Goal: Task Accomplishment & Management: Manage account settings

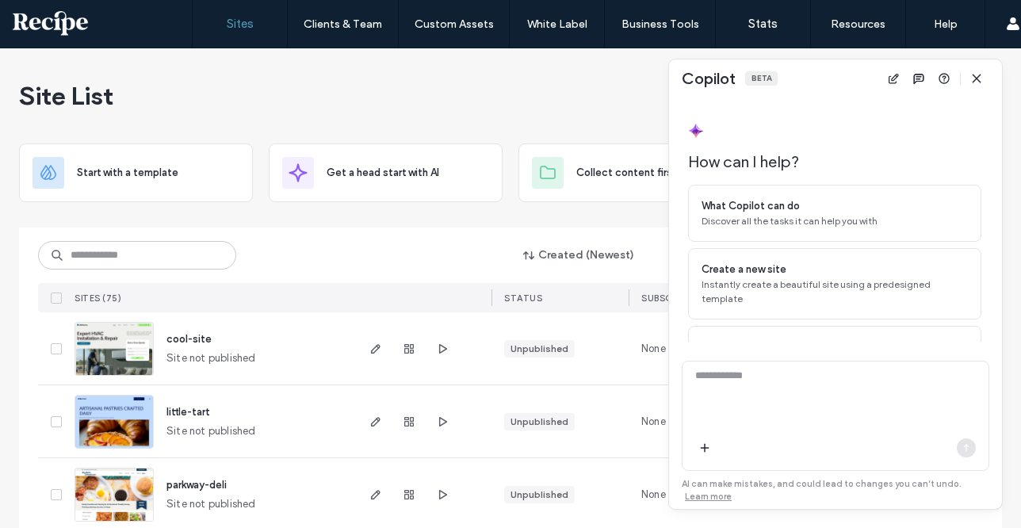
scroll to position [76, 0]
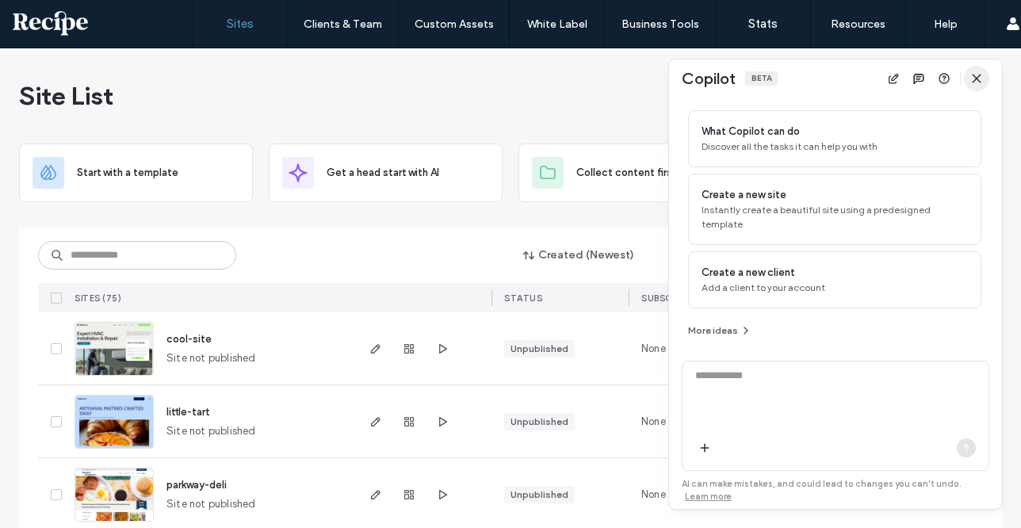
click at [975, 73] on icon "button" at bounding box center [977, 78] width 13 height 13
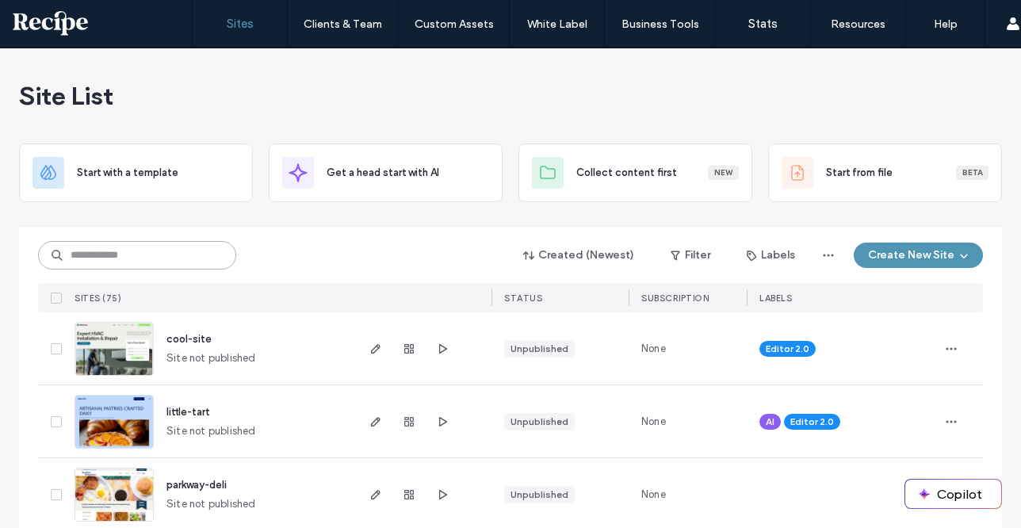
click at [159, 254] on input at bounding box center [137, 255] width 198 height 29
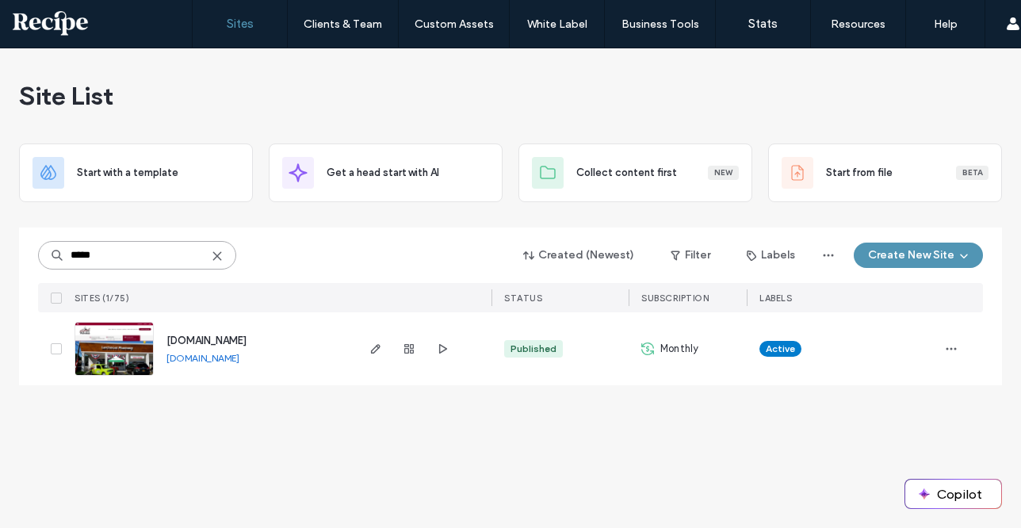
click at [138, 245] on input "*****" at bounding box center [137, 255] width 198 height 29
type input "****"
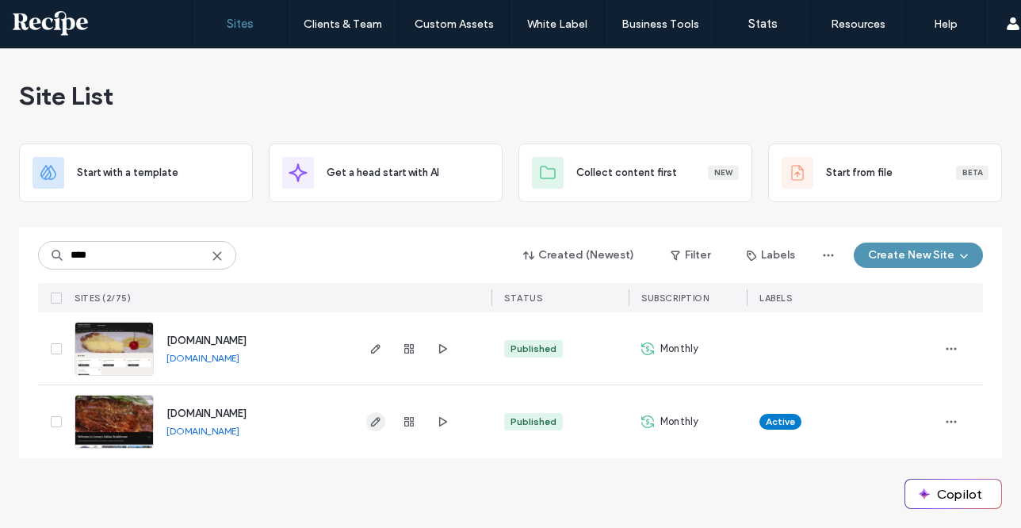
click at [376, 414] on span "button" at bounding box center [375, 421] width 19 height 19
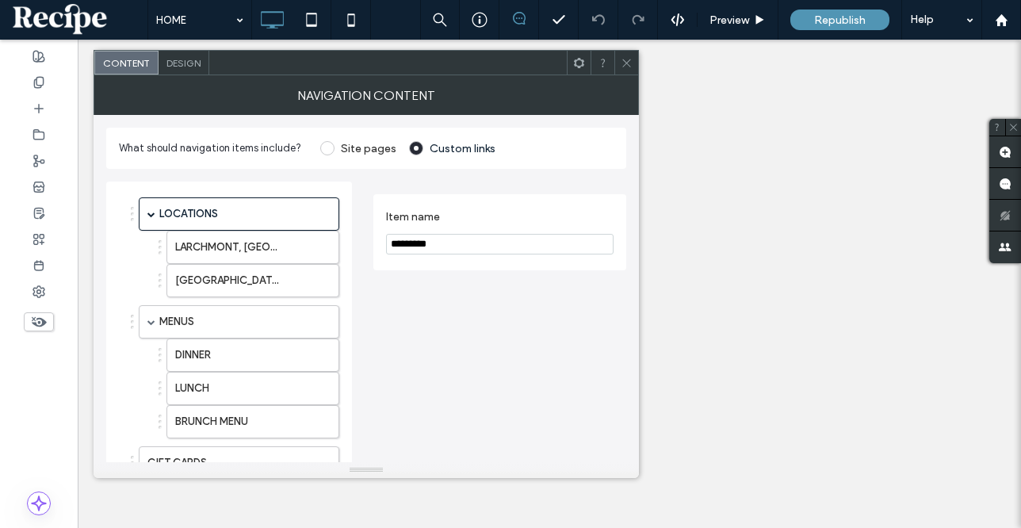
click at [631, 63] on icon at bounding box center [627, 63] width 12 height 12
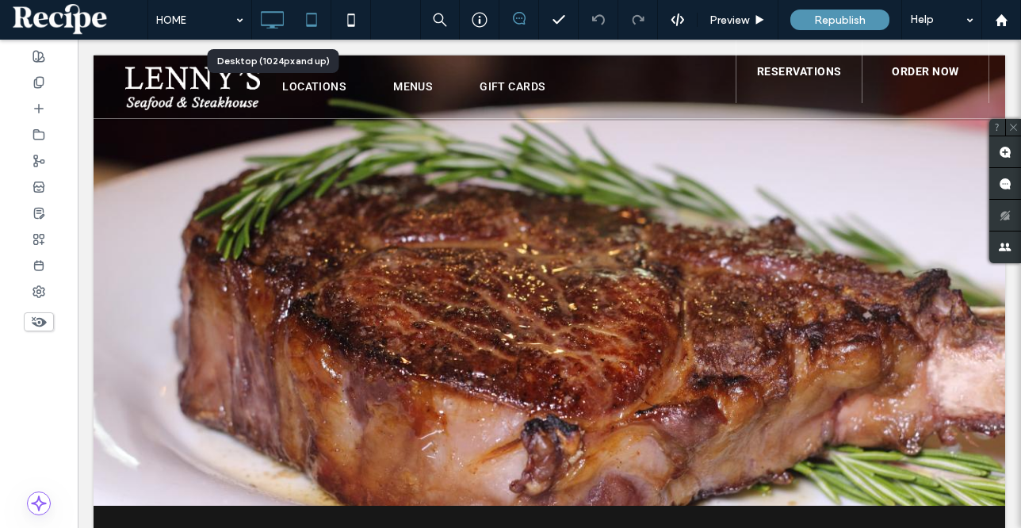
click at [305, 10] on icon at bounding box center [312, 20] width 32 height 32
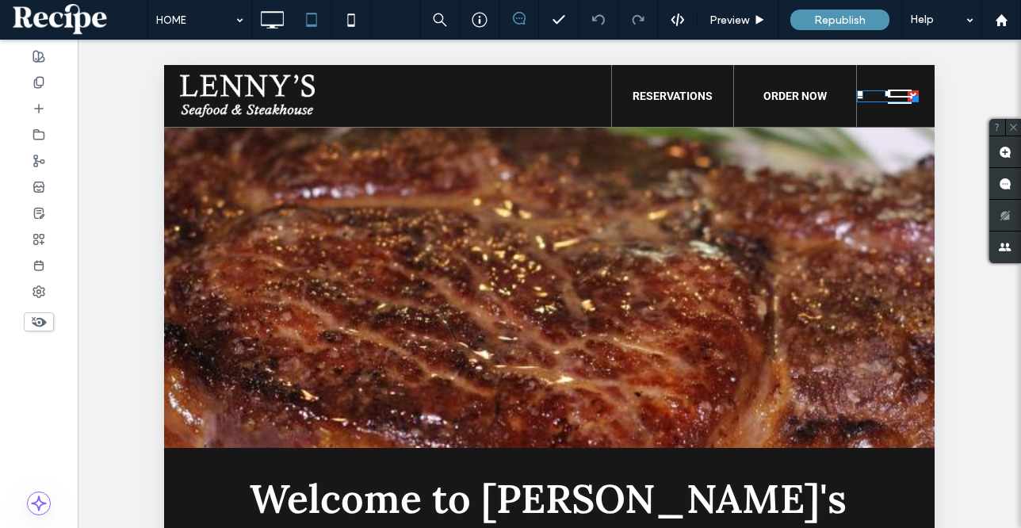
click at [895, 96] on span "menu" at bounding box center [900, 97] width 24 height 2
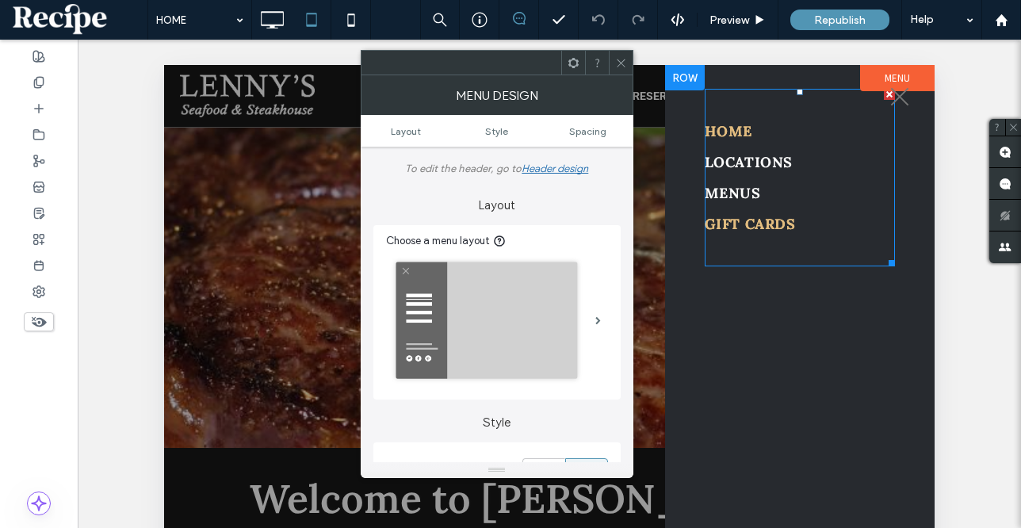
click at [775, 227] on span "GIFT CARDS" at bounding box center [750, 224] width 90 height 18
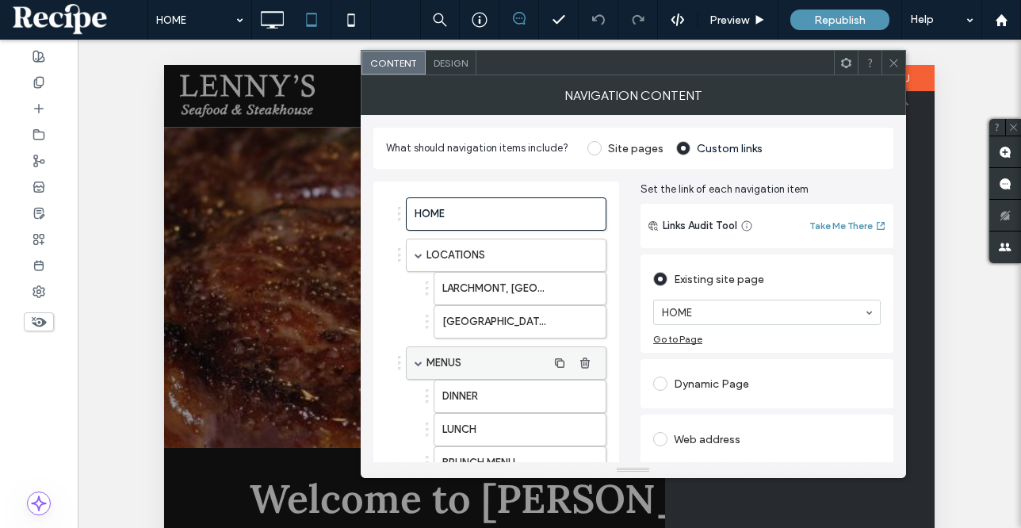
scroll to position [149, 0]
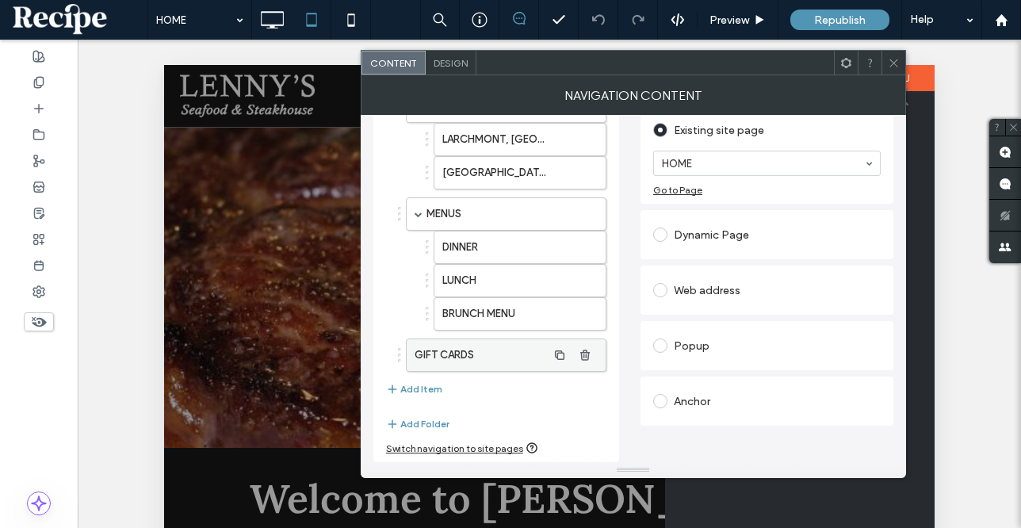
click at [525, 358] on label "GIFT CARDS" at bounding box center [481, 355] width 132 height 32
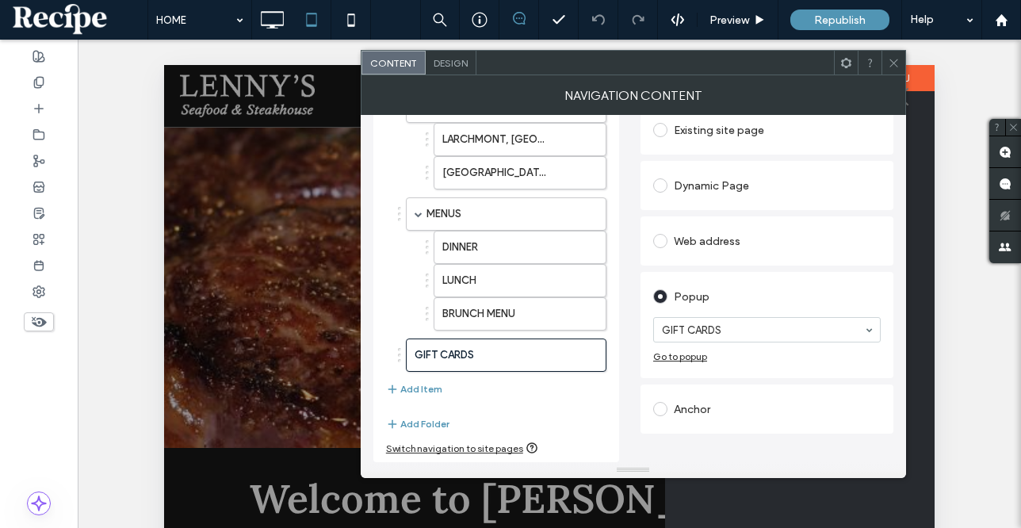
click at [894, 63] on icon at bounding box center [894, 63] width 12 height 12
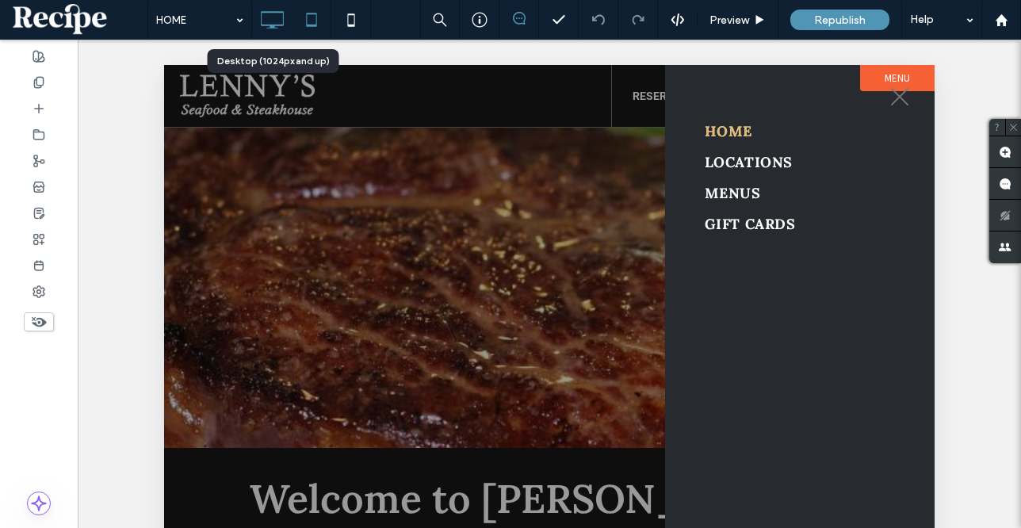
click at [269, 24] on icon at bounding box center [272, 20] width 32 height 32
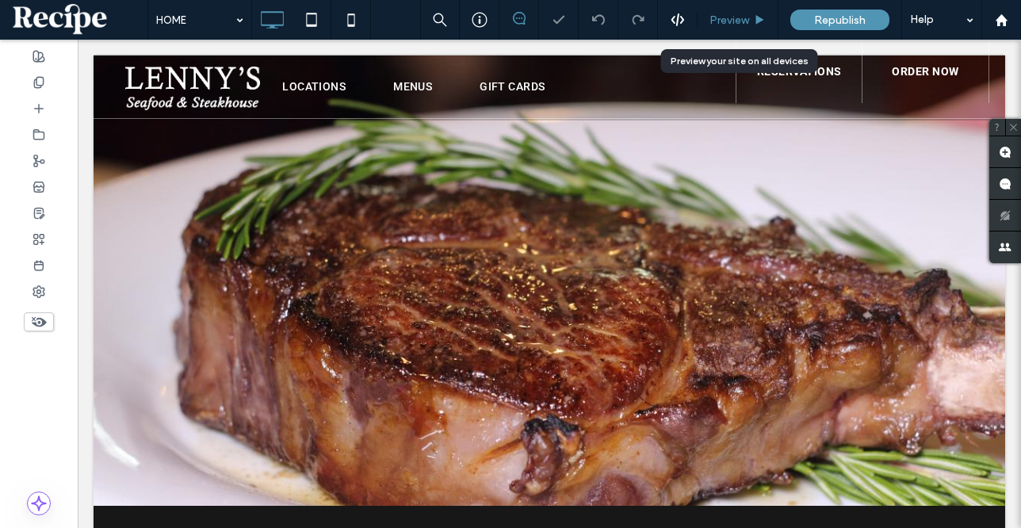
click at [726, 17] on span "Preview" at bounding box center [730, 19] width 40 height 13
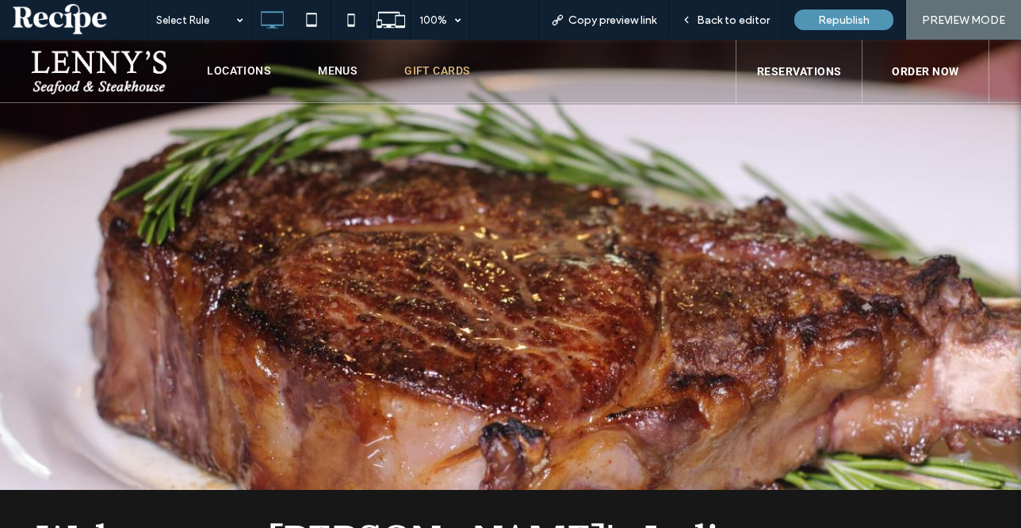
click at [440, 71] on span "GIFT CARDS" at bounding box center [436, 70] width 65 height 13
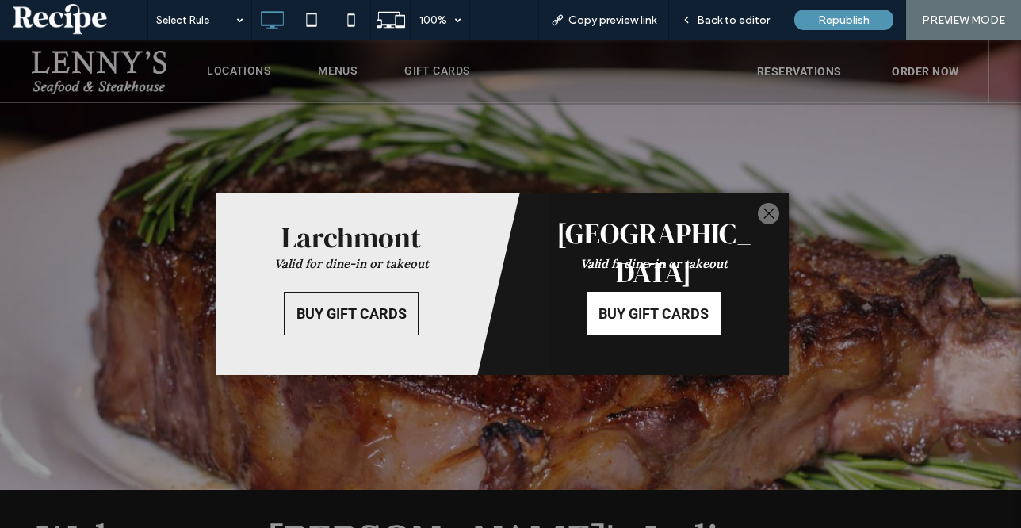
click at [672, 299] on span "BUY GIFT CARDS" at bounding box center [654, 314] width 110 height 42
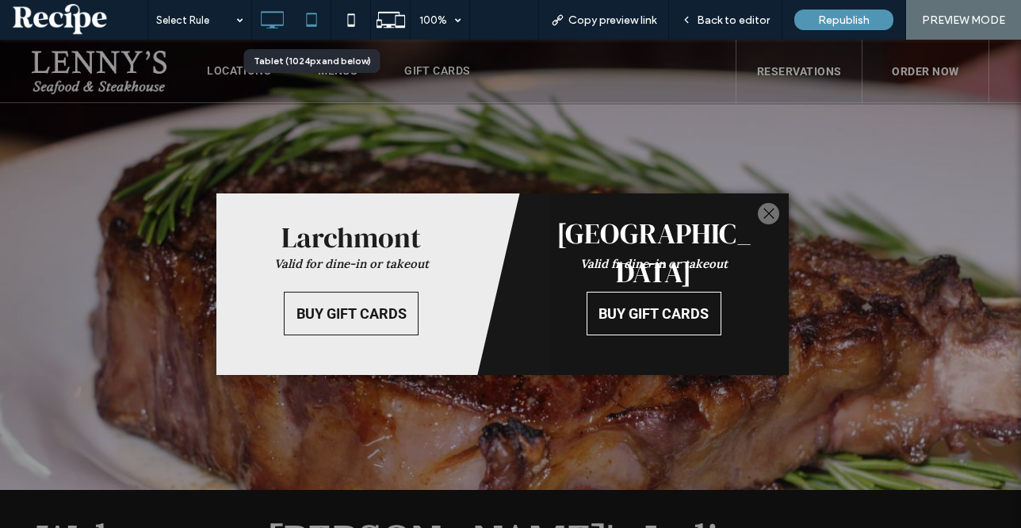
click at [308, 20] on icon at bounding box center [312, 20] width 32 height 32
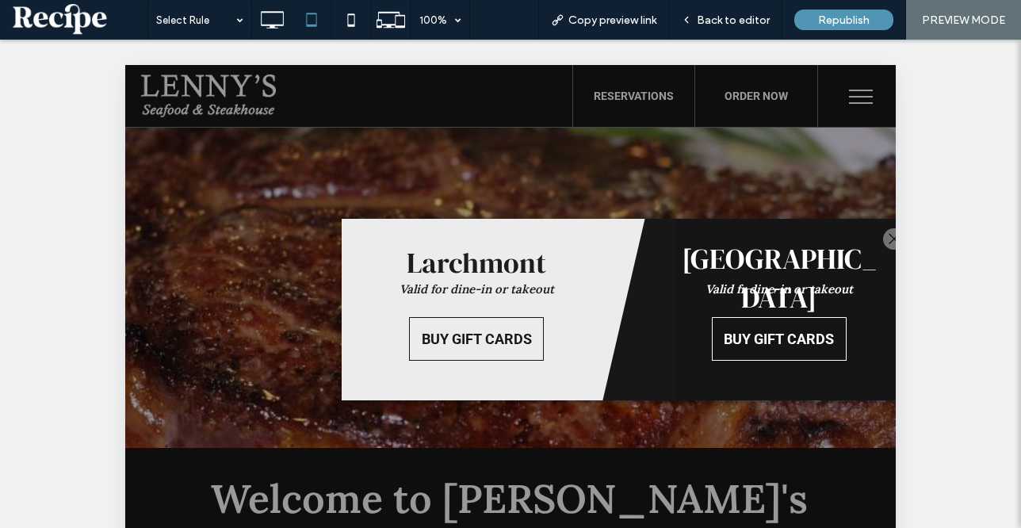
click at [883, 235] on div at bounding box center [893, 238] width 21 height 21
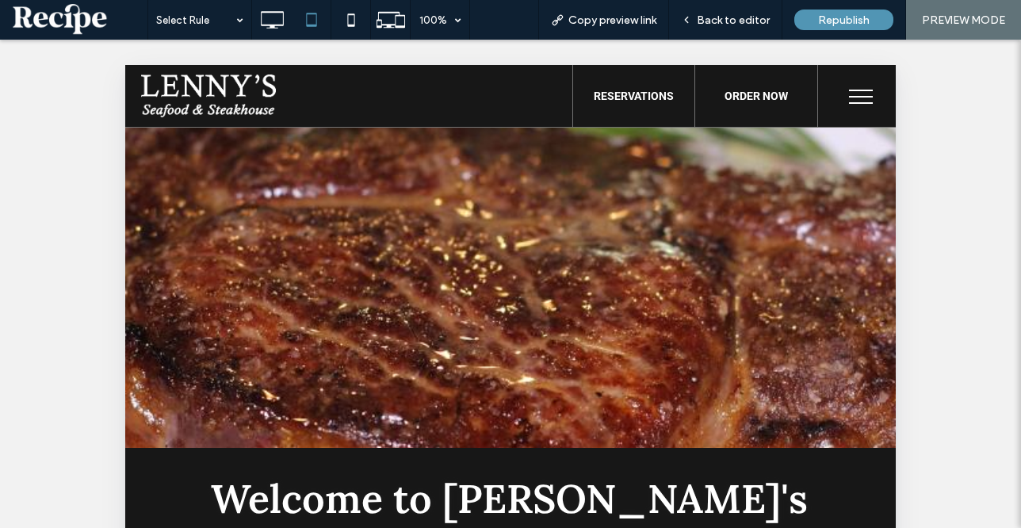
click at [861, 91] on button "menu" at bounding box center [861, 96] width 41 height 41
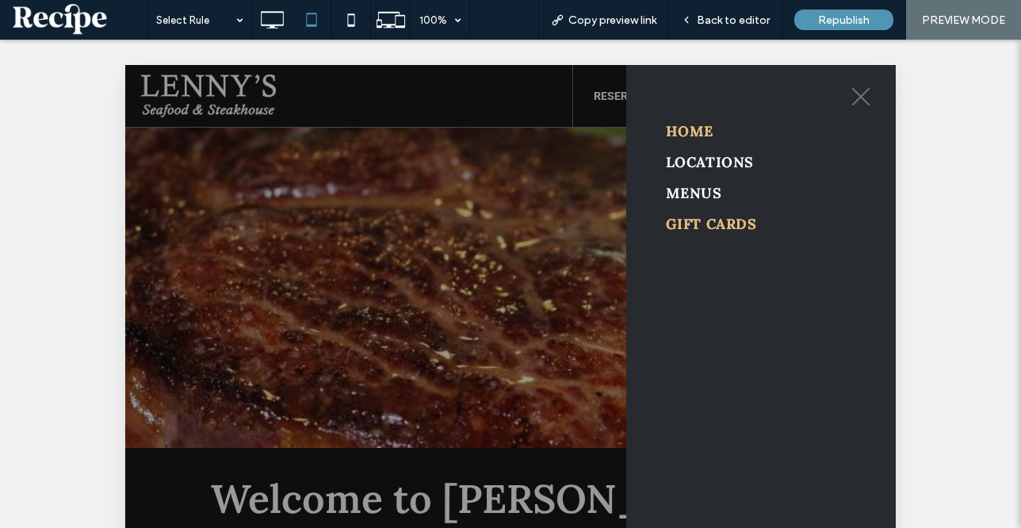
click at [720, 232] on span "GIFT CARDS" at bounding box center [711, 224] width 90 height 18
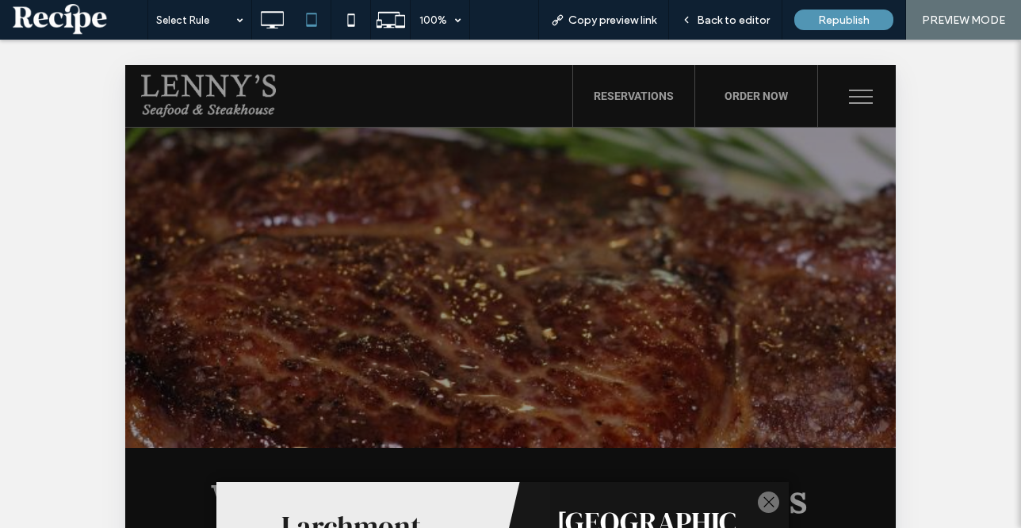
scroll to position [639, 0]
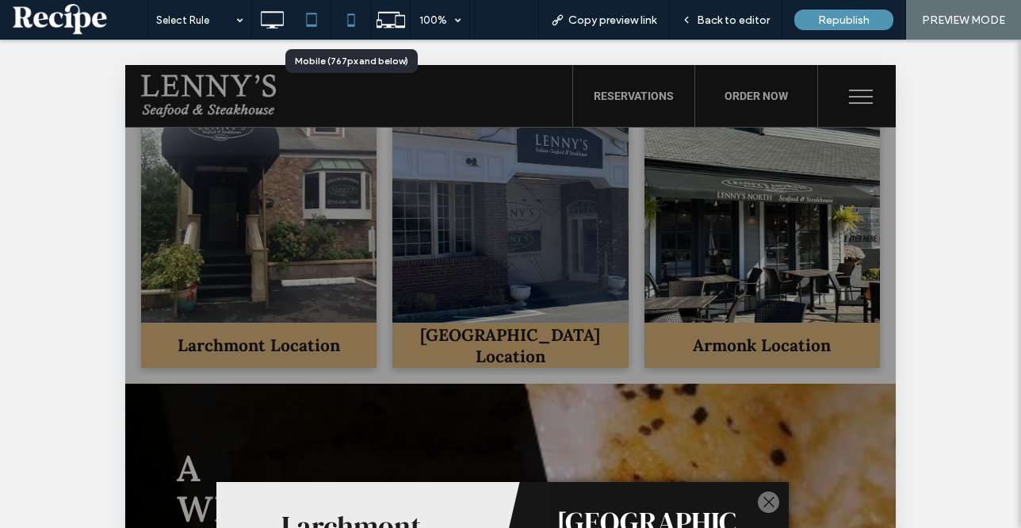
click at [350, 21] on icon at bounding box center [351, 20] width 32 height 32
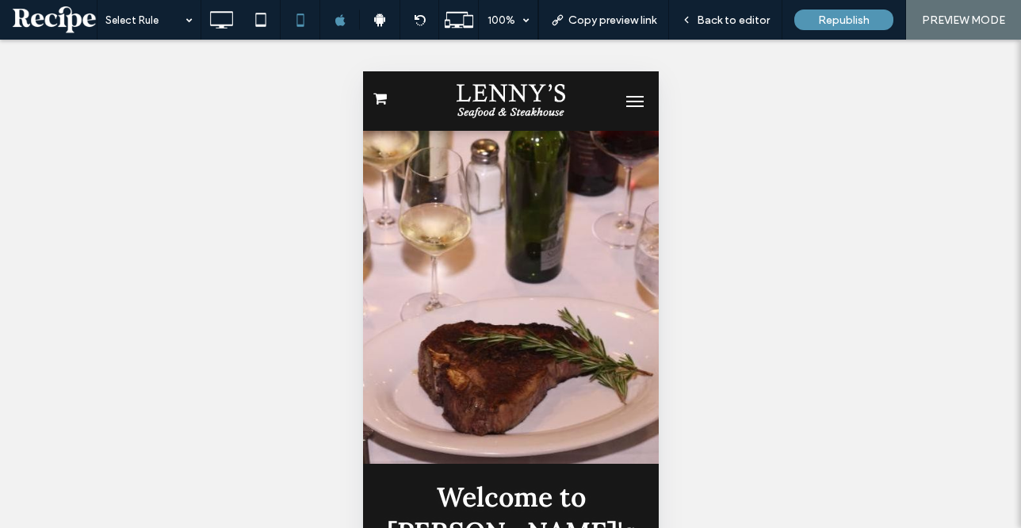
scroll to position [0, 0]
click at [627, 99] on button "menu" at bounding box center [635, 102] width 32 height 32
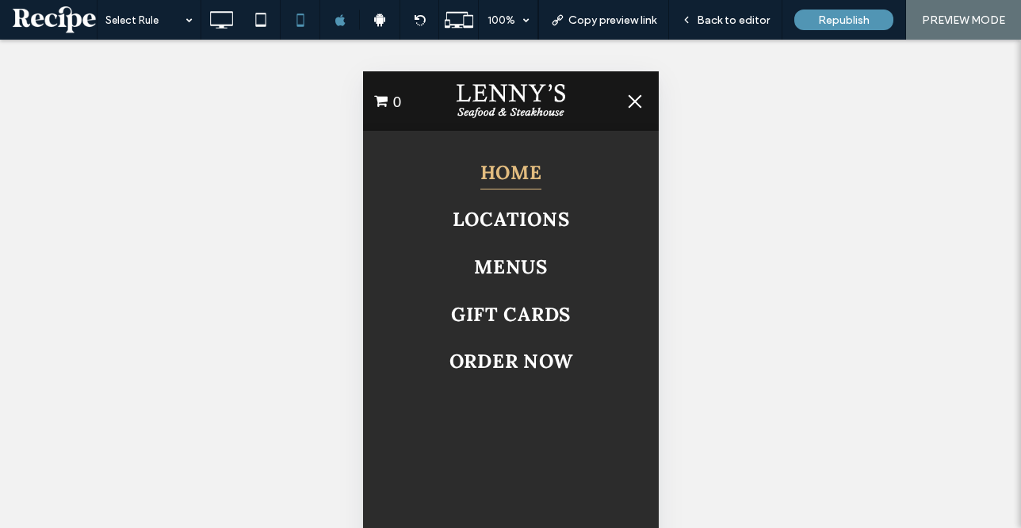
click at [522, 388] on div "HOME LOCATIONS LARCHMONT, NY STAMFORD, CT MENUS DINNER LUNCH BRUNCH MENU GIFT C…" at bounding box center [510, 361] width 296 height 460
click at [527, 321] on span "GIFT CARDS" at bounding box center [510, 314] width 120 height 35
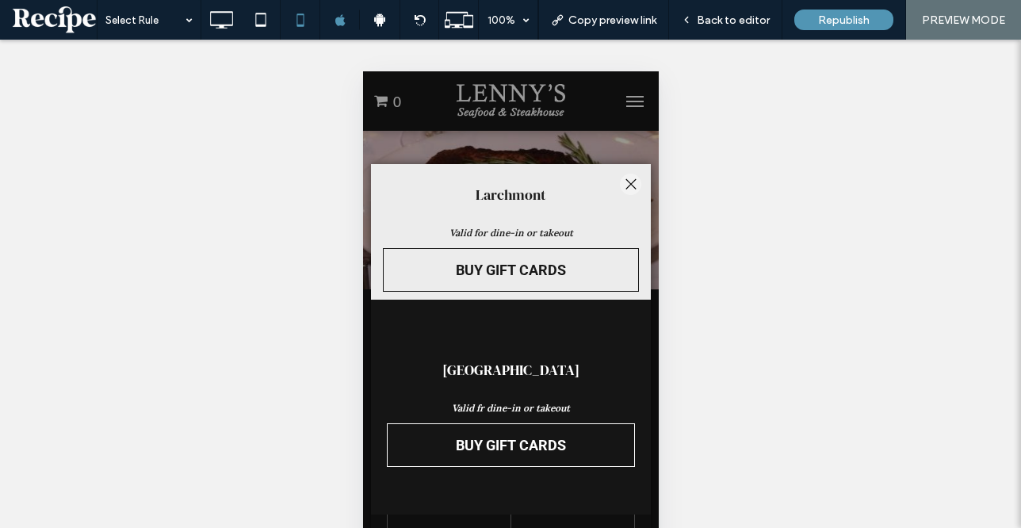
scroll to position [172, 0]
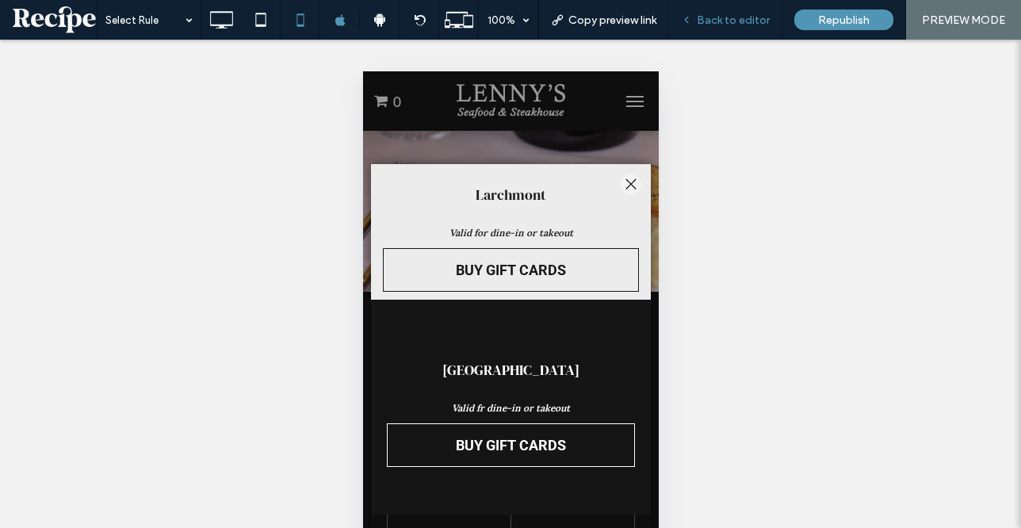
click at [744, 11] on div "Back to editor" at bounding box center [725, 20] width 113 height 40
click at [724, 19] on span "Back to editor" at bounding box center [733, 19] width 73 height 13
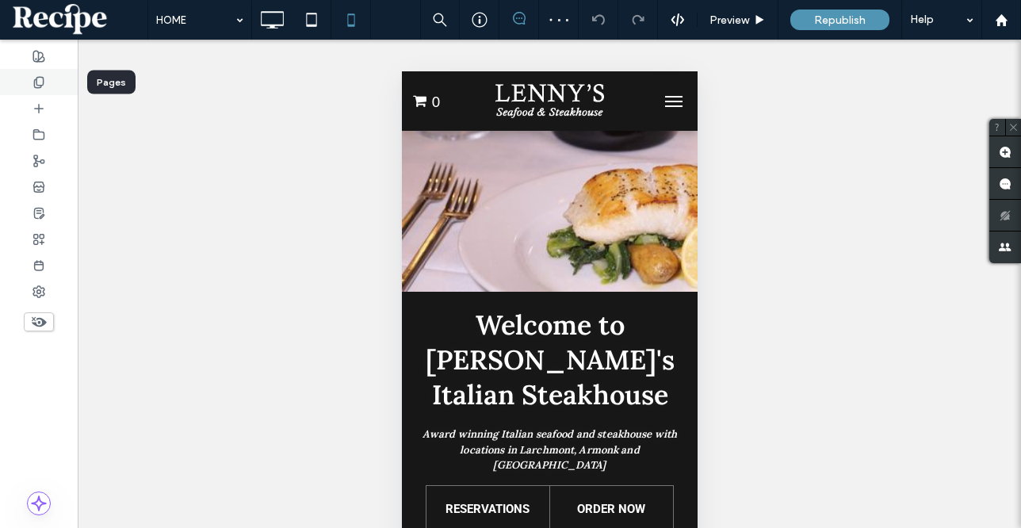
click at [68, 88] on div at bounding box center [39, 82] width 78 height 26
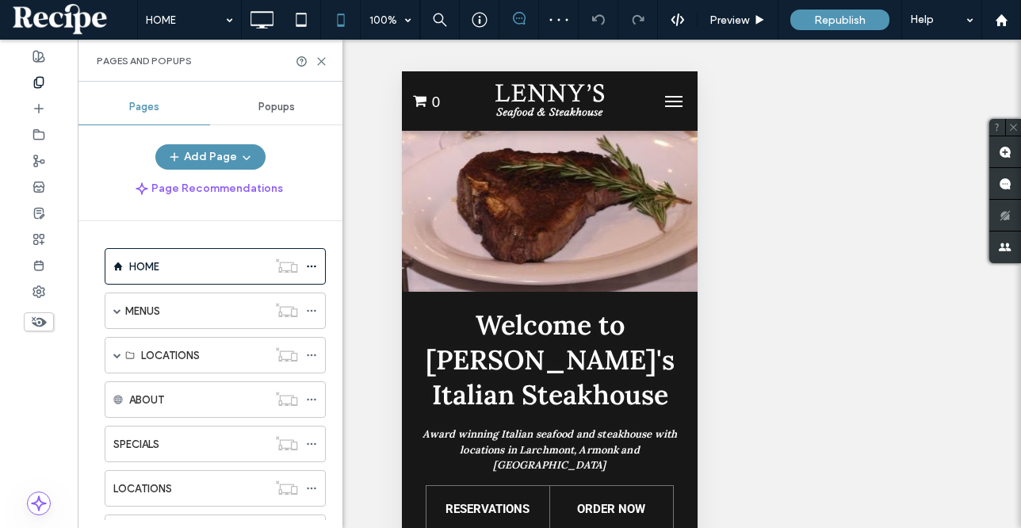
click at [267, 101] on span "Popups" at bounding box center [277, 107] width 36 height 13
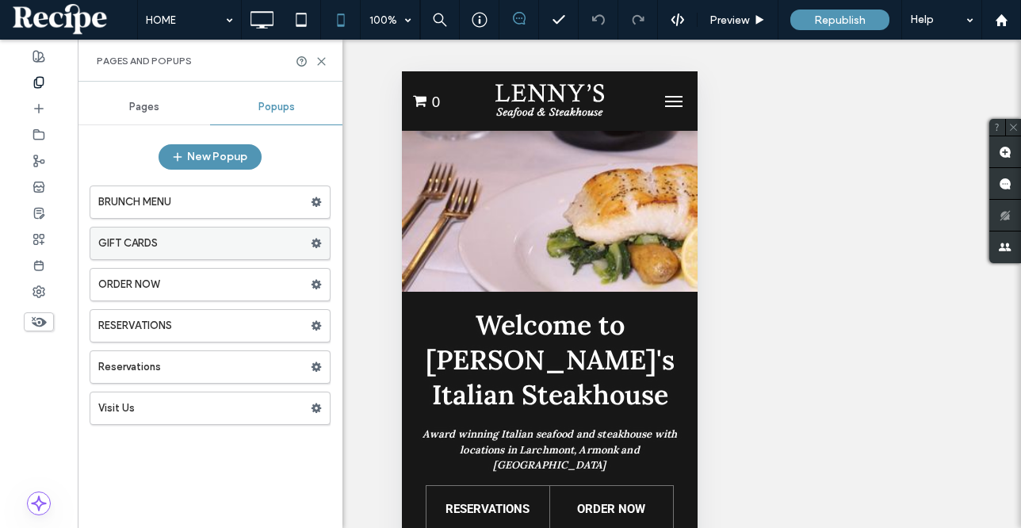
click at [228, 236] on label "GIFT CARDS" at bounding box center [204, 244] width 213 height 32
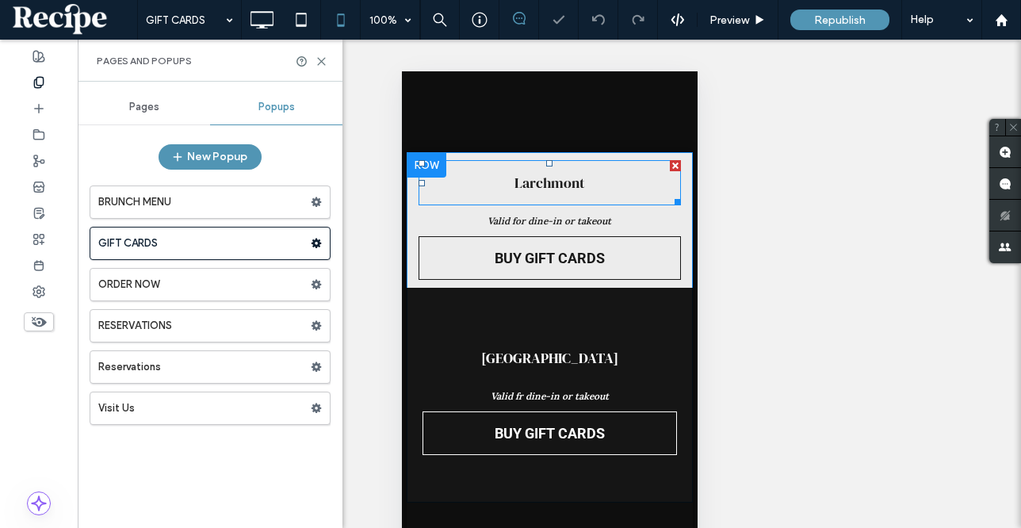
click at [554, 178] on span "Larchmont" at bounding box center [549, 182] width 71 height 45
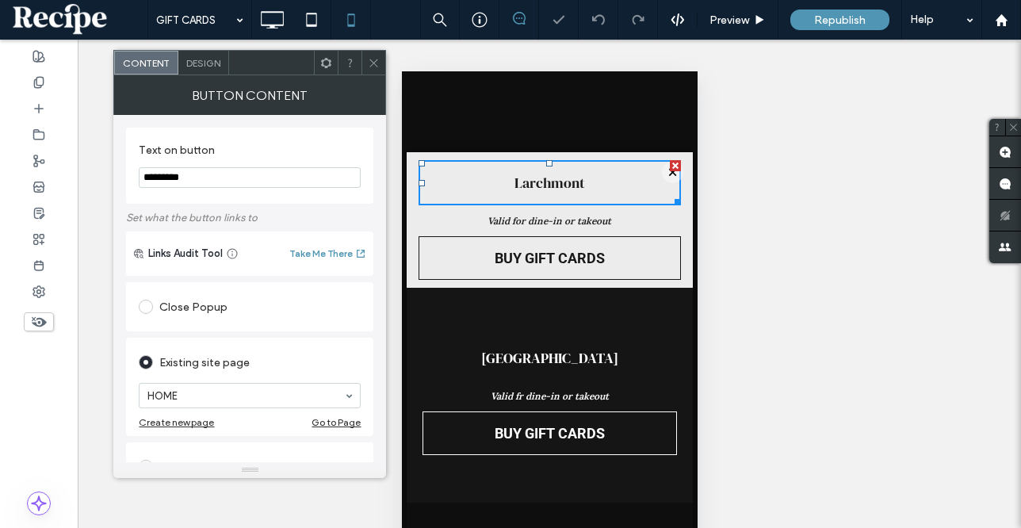
click at [194, 57] on span "Design" at bounding box center [203, 63] width 34 height 12
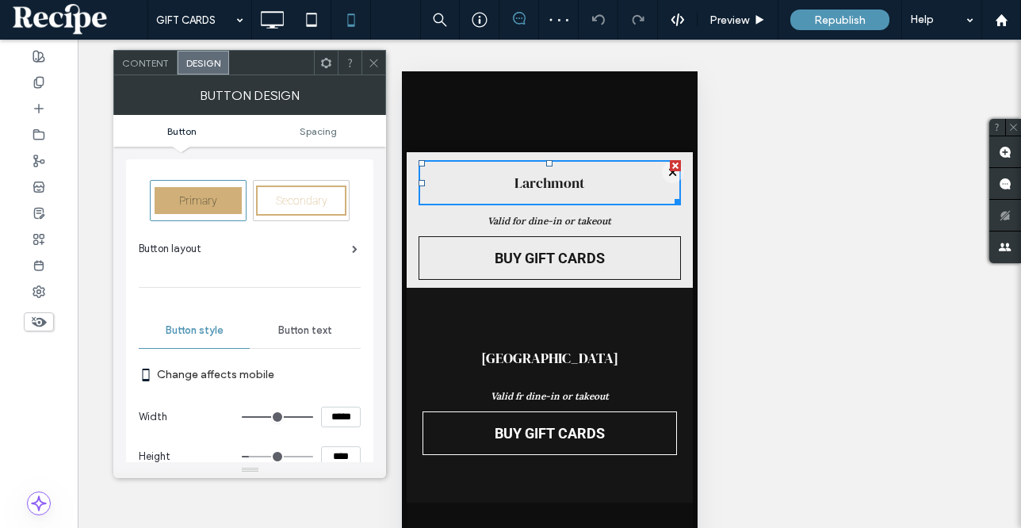
click at [293, 332] on span "Button text" at bounding box center [305, 330] width 54 height 13
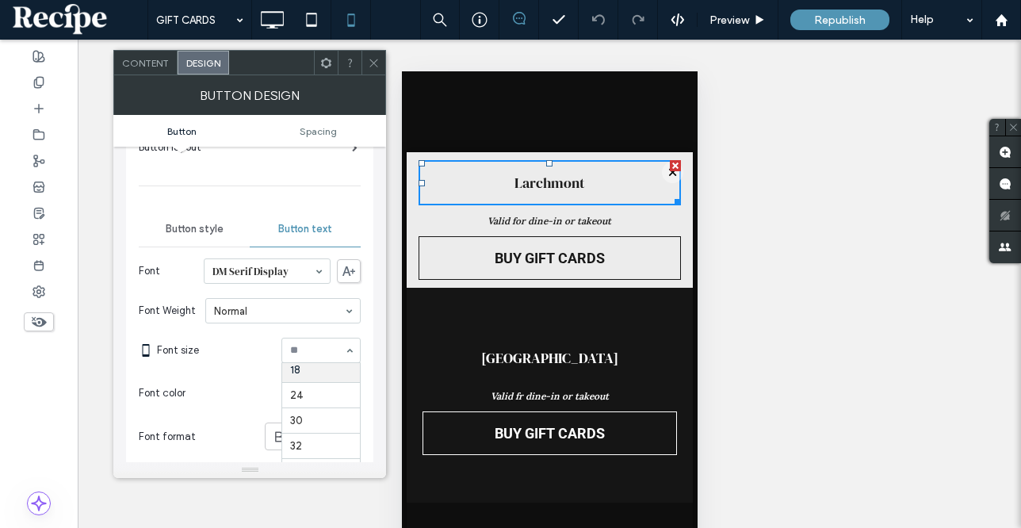
scroll to position [100, 0]
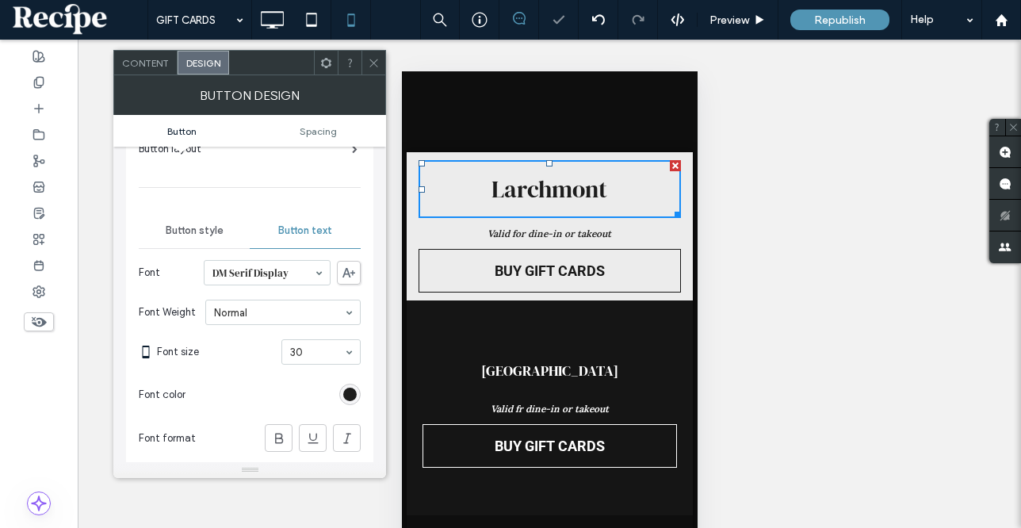
click at [531, 230] on span "Valid for dine-in or takeout" at bounding box center [549, 234] width 124 height 12
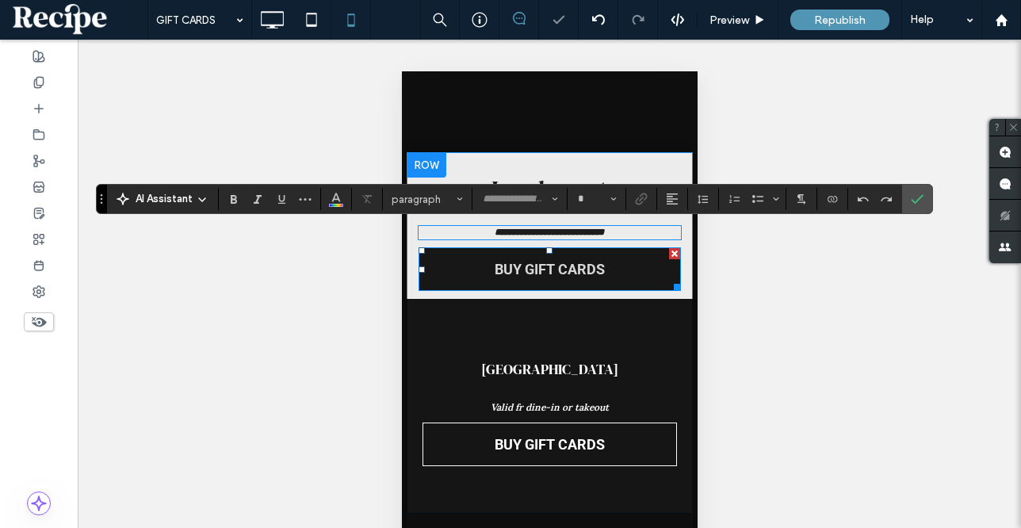
type input "****"
type input "**"
click at [529, 273] on span "BUY GIFT CARDS" at bounding box center [549, 269] width 110 height 42
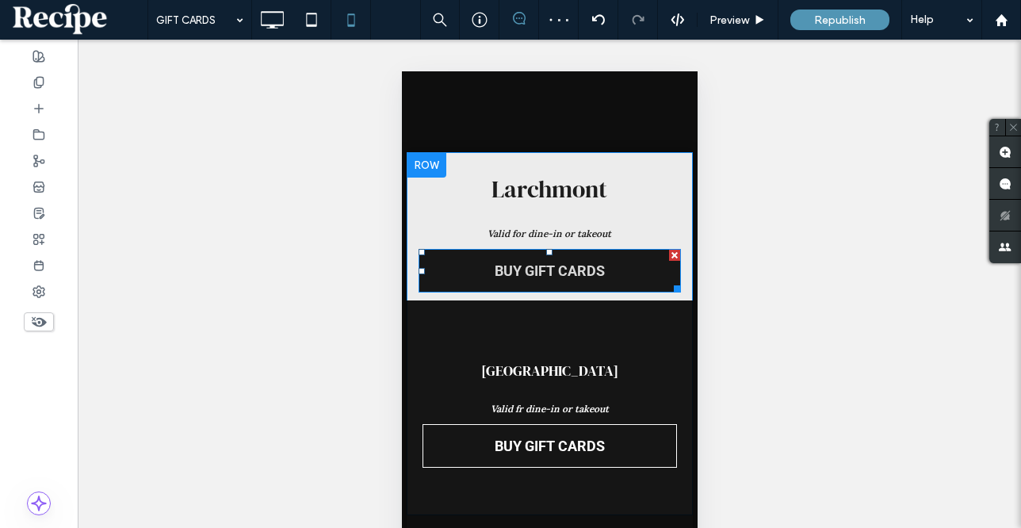
click at [529, 273] on span "BUY GIFT CARDS" at bounding box center [549, 271] width 110 height 42
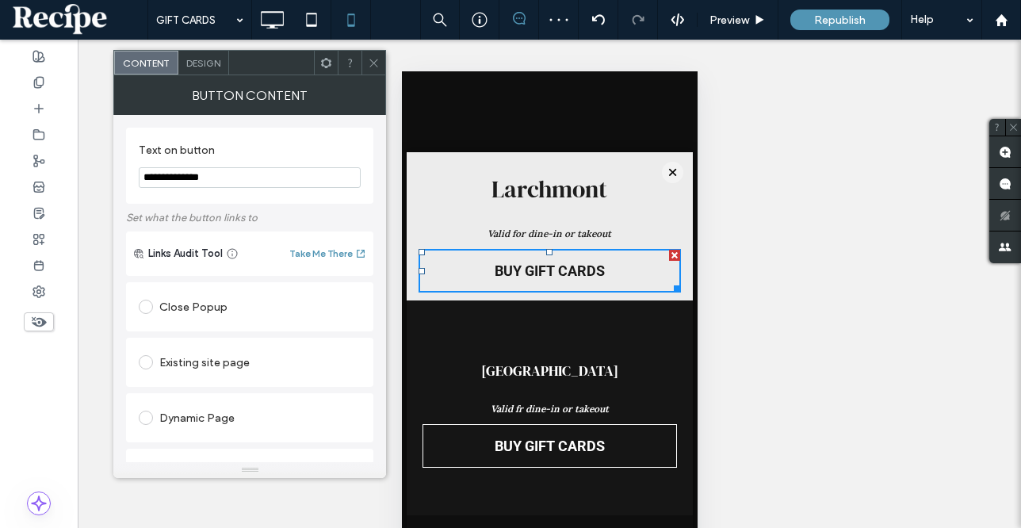
drag, startPoint x: 248, startPoint y: 181, endPoint x: 258, endPoint y: 144, distance: 37.7
click at [258, 144] on section "**********" at bounding box center [250, 166] width 222 height 60
click at [163, 174] on input "**********" at bounding box center [250, 177] width 222 height 21
drag, startPoint x: 165, startPoint y: 174, endPoint x: 135, endPoint y: 153, distance: 37.0
click at [135, 153] on div "**********" at bounding box center [249, 166] width 247 height 76
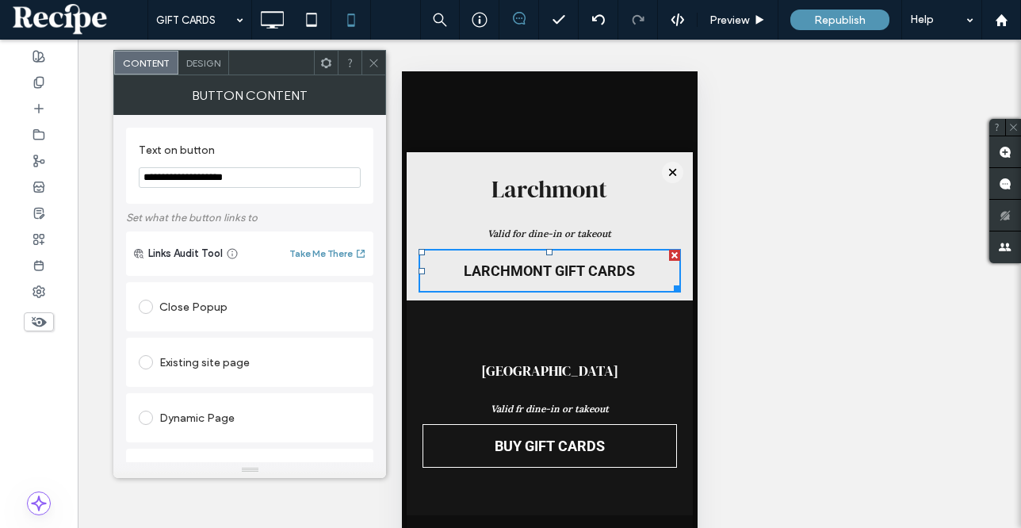
click at [289, 176] on input "**********" at bounding box center [250, 177] width 222 height 21
type input "**********"
click at [378, 59] on icon at bounding box center [374, 63] width 12 height 12
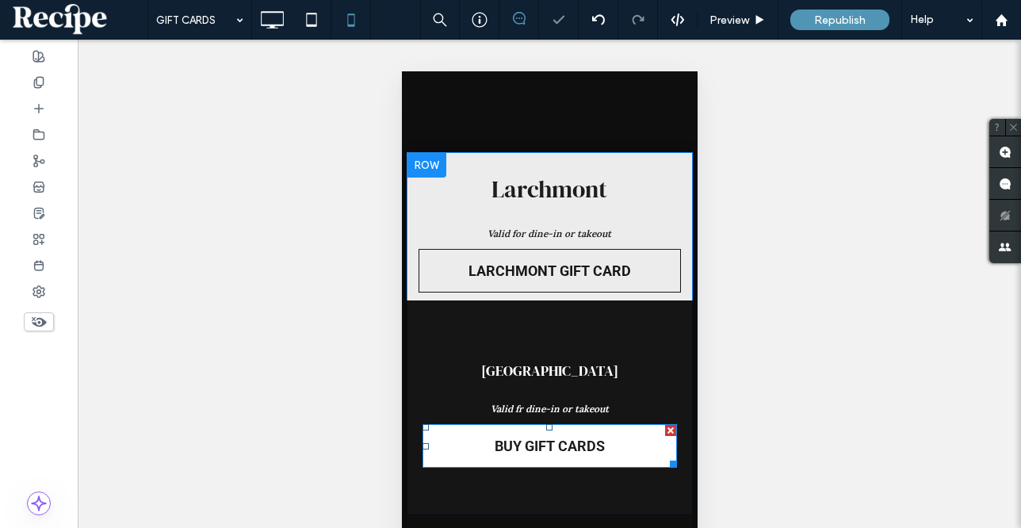
click at [497, 429] on span "BUY GIFT CARDS" at bounding box center [549, 446] width 110 height 42
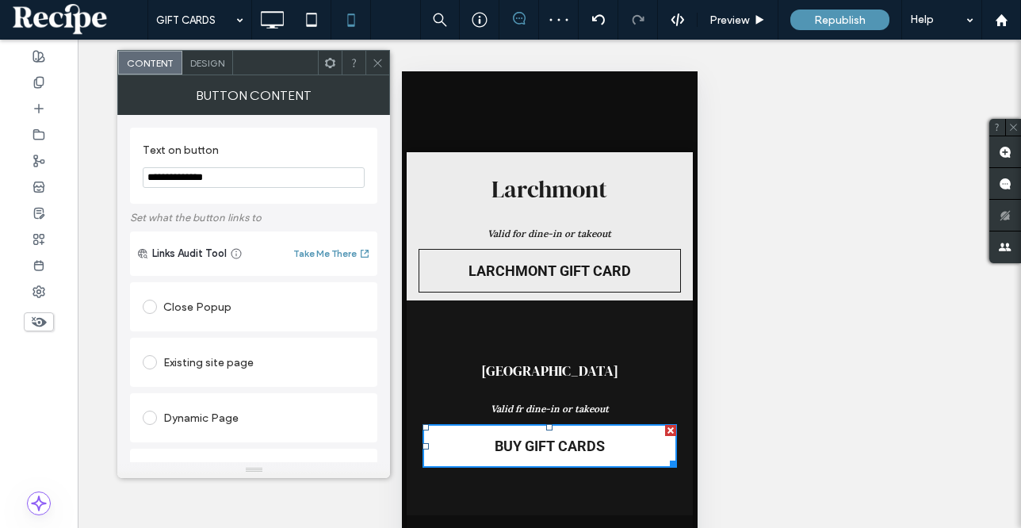
click at [495, 434] on span "BUY GIFT CARDS" at bounding box center [549, 446] width 110 height 42
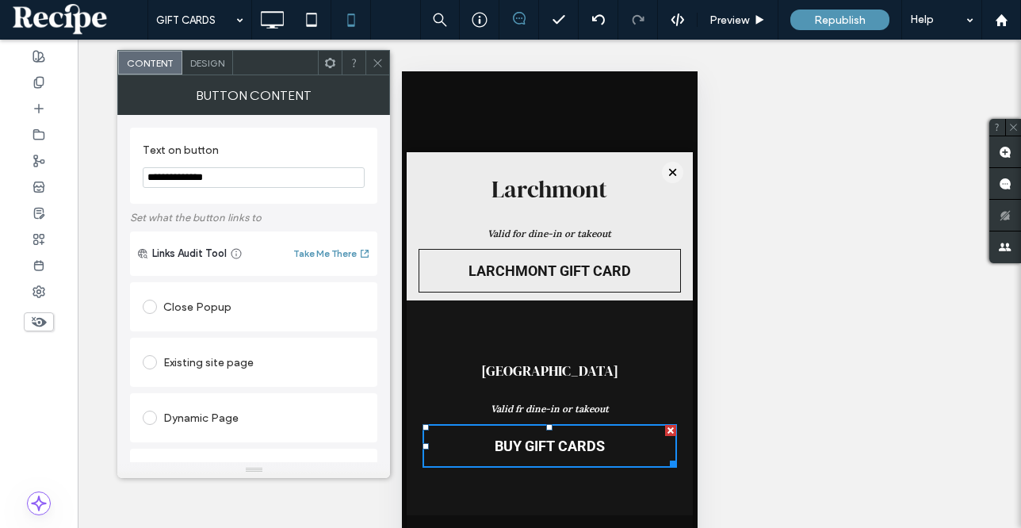
drag, startPoint x: 168, startPoint y: 177, endPoint x: 162, endPoint y: 151, distance: 26.9
click at [162, 151] on section "**********" at bounding box center [254, 166] width 222 height 60
type input "**********"
click at [380, 52] on span at bounding box center [378, 63] width 12 height 24
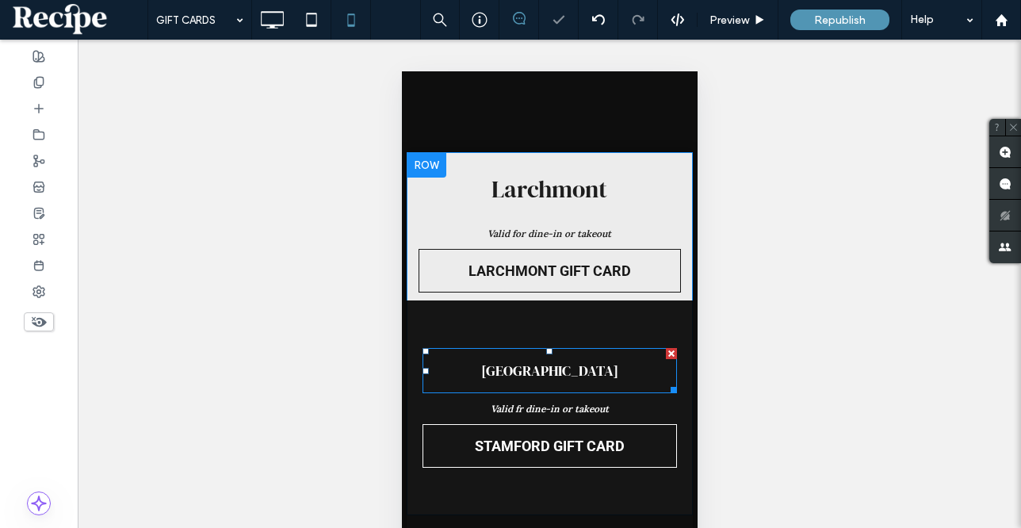
click at [533, 361] on span "Stamford" at bounding box center [549, 370] width 137 height 45
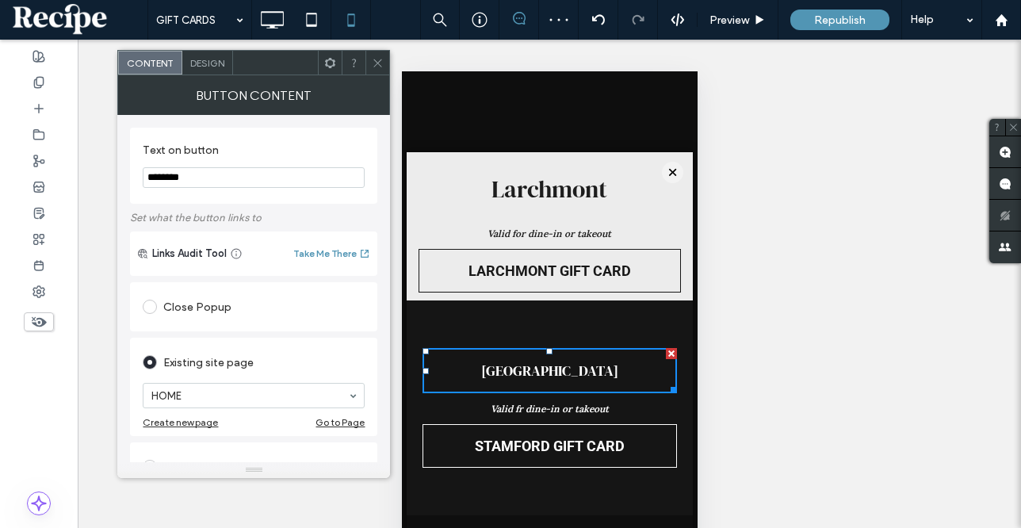
click at [216, 67] on span "Design" at bounding box center [207, 63] width 34 height 12
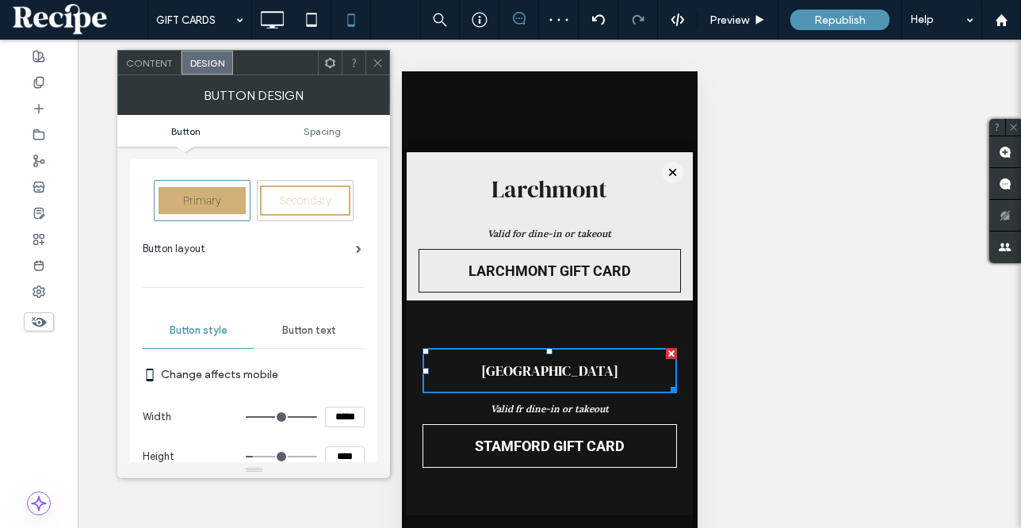
click at [329, 335] on span "Button text" at bounding box center [309, 330] width 54 height 13
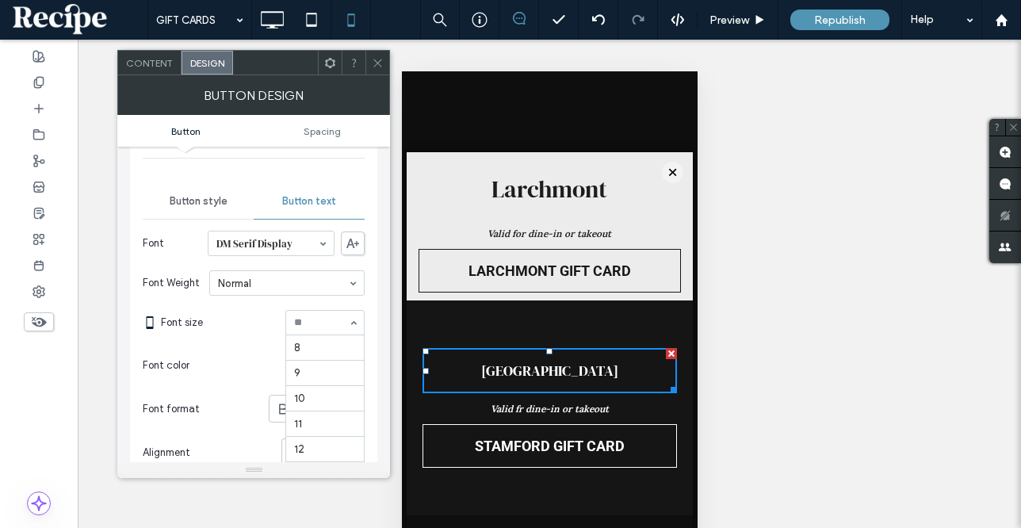
scroll to position [183, 0]
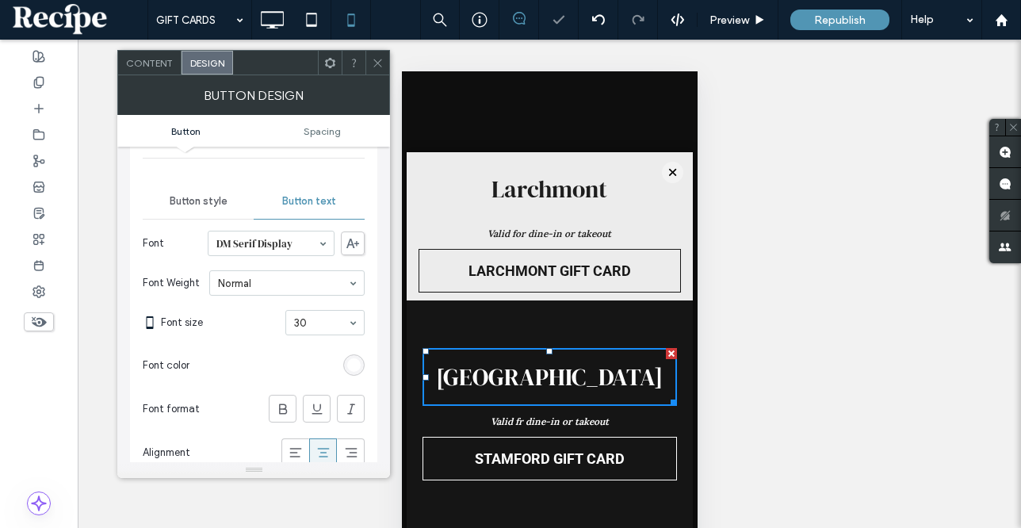
click at [369, 69] on div at bounding box center [378, 63] width 24 height 24
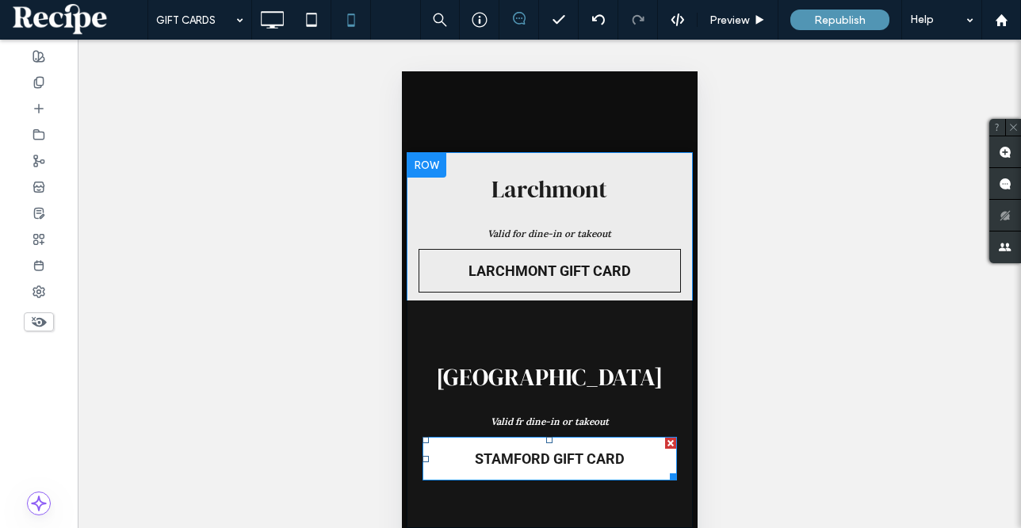
scroll to position [3, 0]
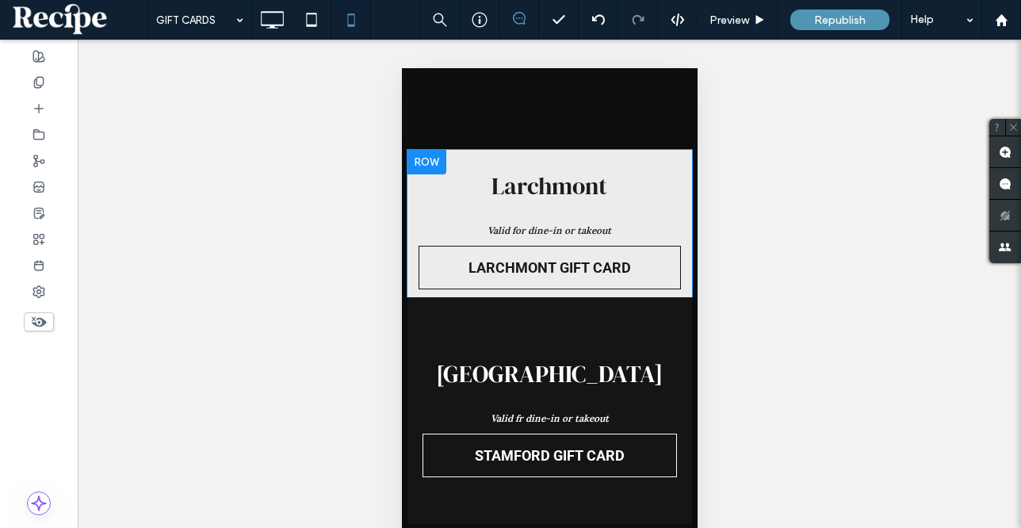
click at [619, 294] on div "Larchmont Valid for dine-in or takeout LARCHMONT GIFT CARD Click To Paste" at bounding box center [549, 223] width 286 height 148
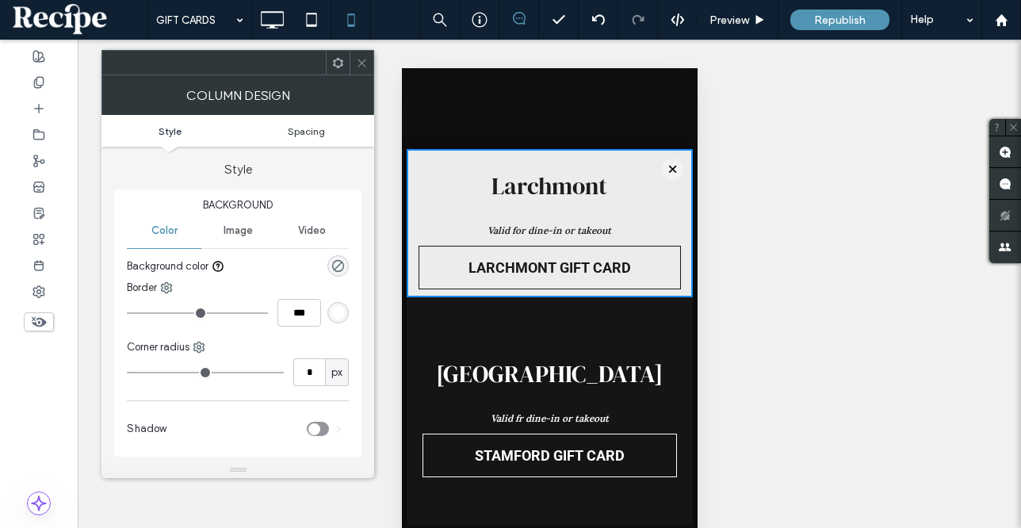
click at [306, 133] on span "Spacing" at bounding box center [306, 131] width 37 height 12
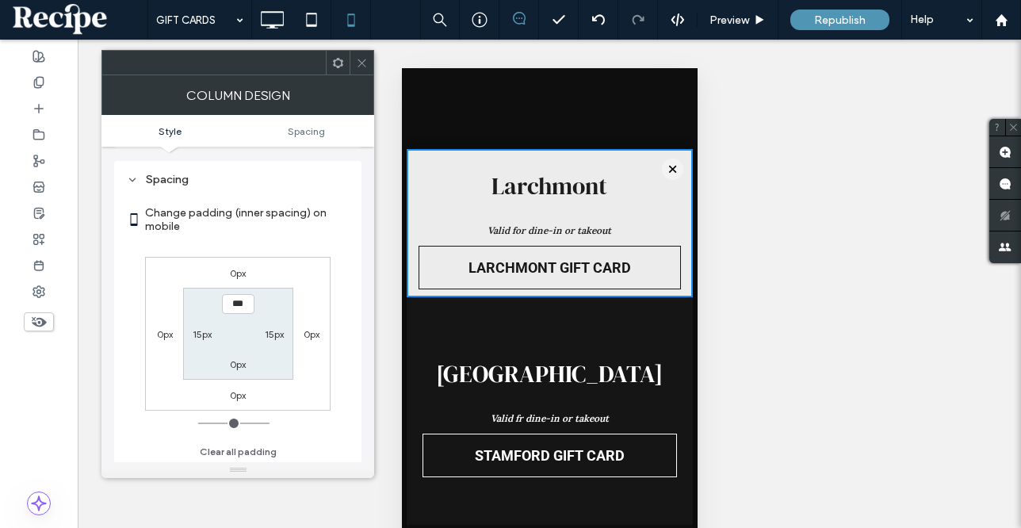
scroll to position [311, 0]
click at [239, 357] on label "0px" at bounding box center [238, 362] width 16 height 12
type input "**"
type input "****"
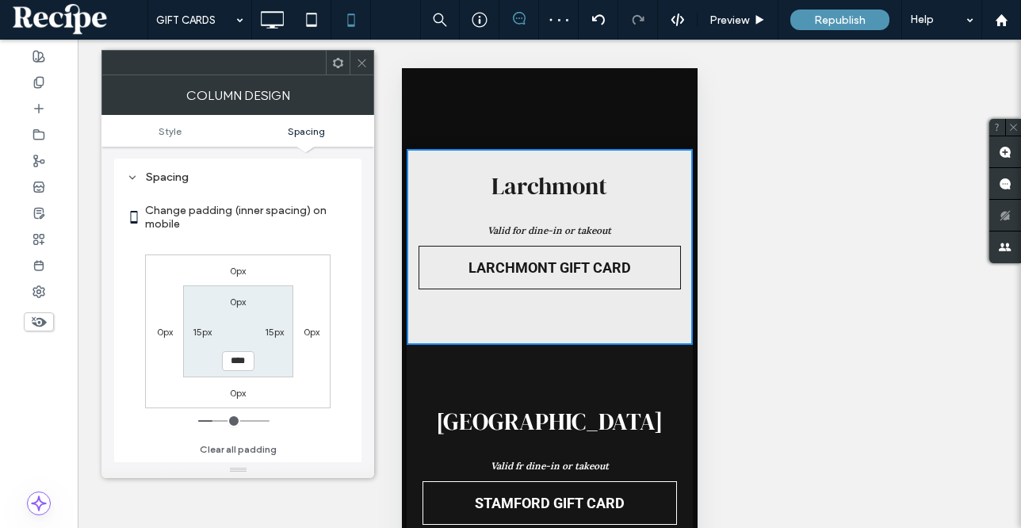
click at [512, 376] on div "Stamford Valid fr dine-in or takeout STAMFORD GIFT CARD Click To Paste" at bounding box center [549, 459] width 286 height 228
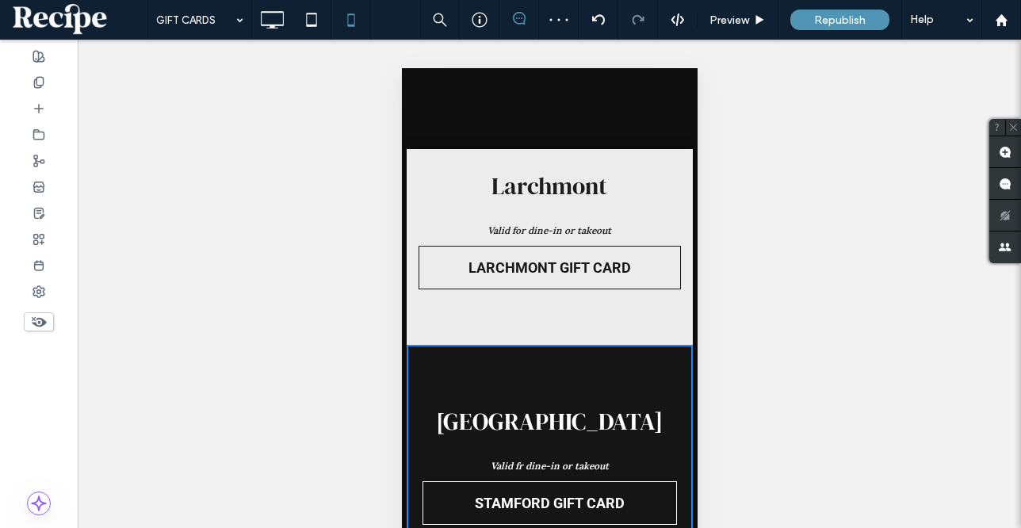
click at [512, 376] on div "Stamford Valid fr dine-in or takeout STAMFORD GIFT CARD Click To Paste" at bounding box center [549, 459] width 286 height 228
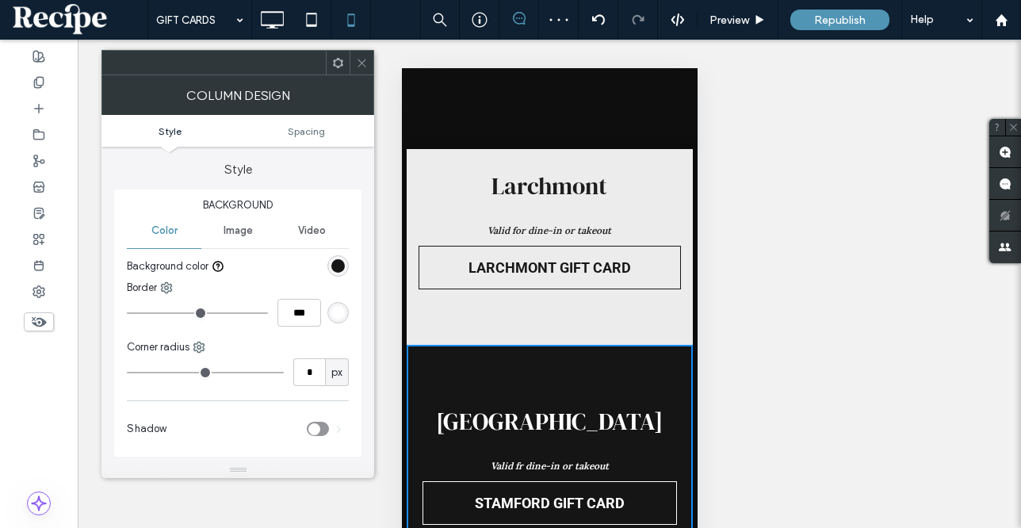
click at [512, 376] on div "Stamford Valid fr dine-in or takeout STAMFORD GIFT CARD Click To Paste" at bounding box center [549, 459] width 286 height 228
click at [301, 130] on span "Spacing" at bounding box center [306, 131] width 37 height 12
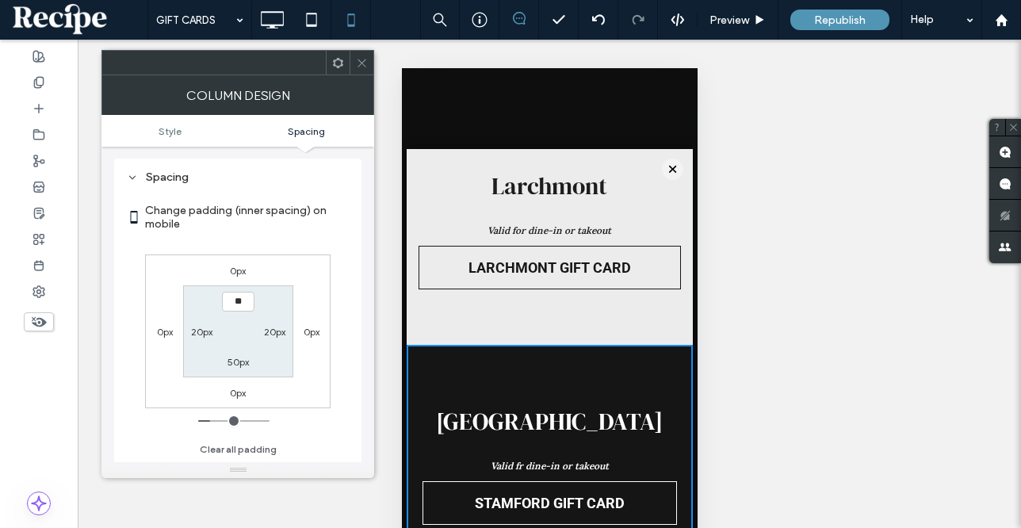
type input "****"
type input "**"
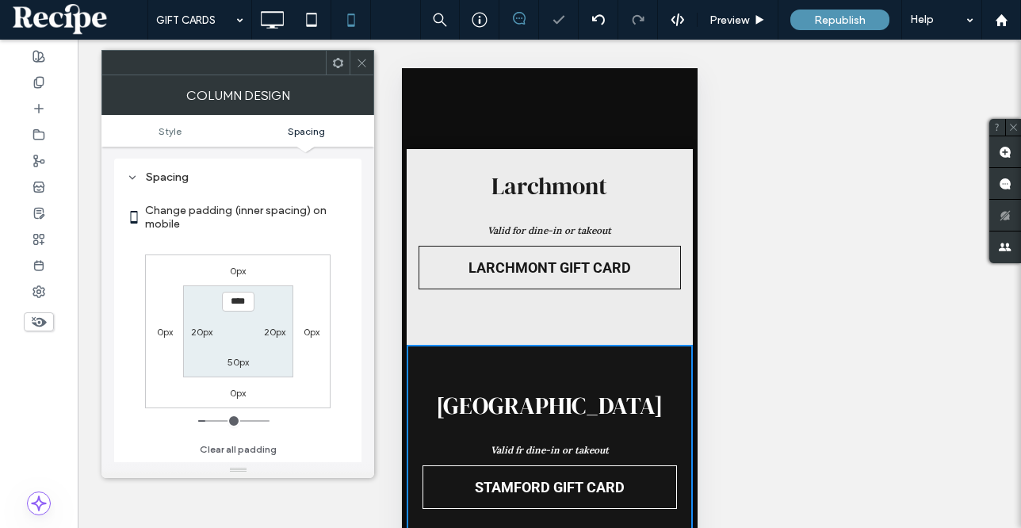
click at [509, 316] on div "Larchmont Valid for dine-in or takeout LARCHMONT GIFT CARD Click To Paste" at bounding box center [549, 247] width 286 height 196
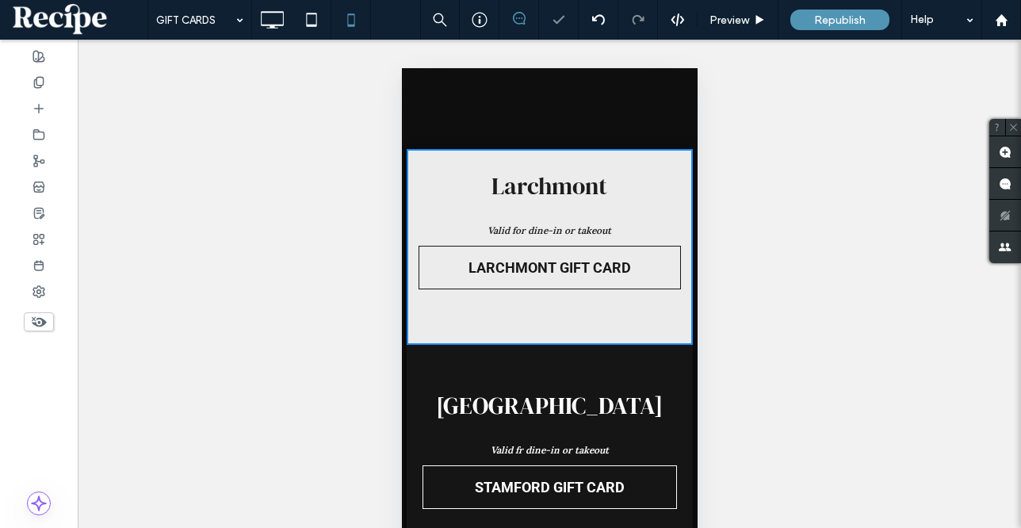
click at [509, 316] on div "Larchmont Valid for dine-in or takeout LARCHMONT GIFT CARD Click To Paste" at bounding box center [549, 247] width 286 height 196
click at [508, 316] on div "Larchmont Valid for dine-in or takeout LARCHMONT GIFT CARD Click To Paste" at bounding box center [549, 247] width 286 height 196
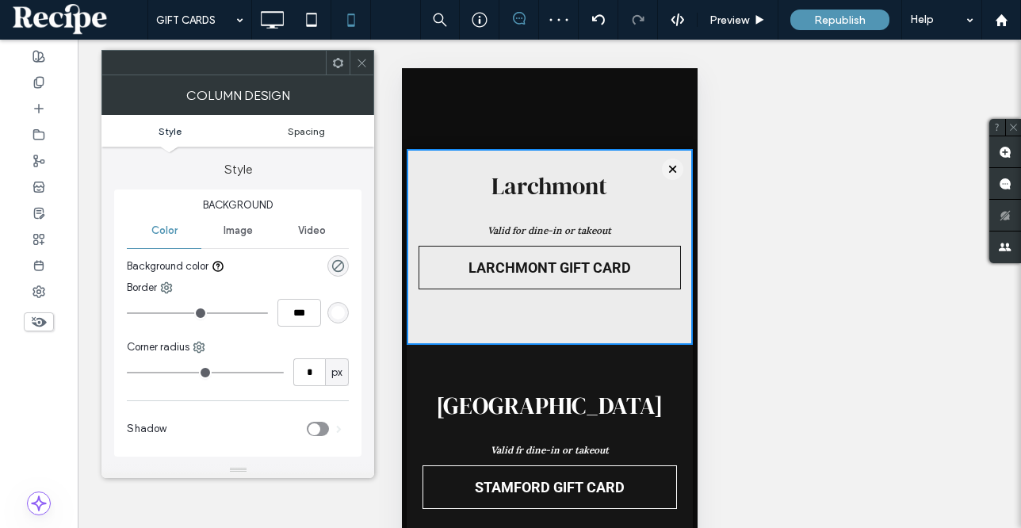
click at [305, 128] on span "Spacing" at bounding box center [306, 131] width 37 height 12
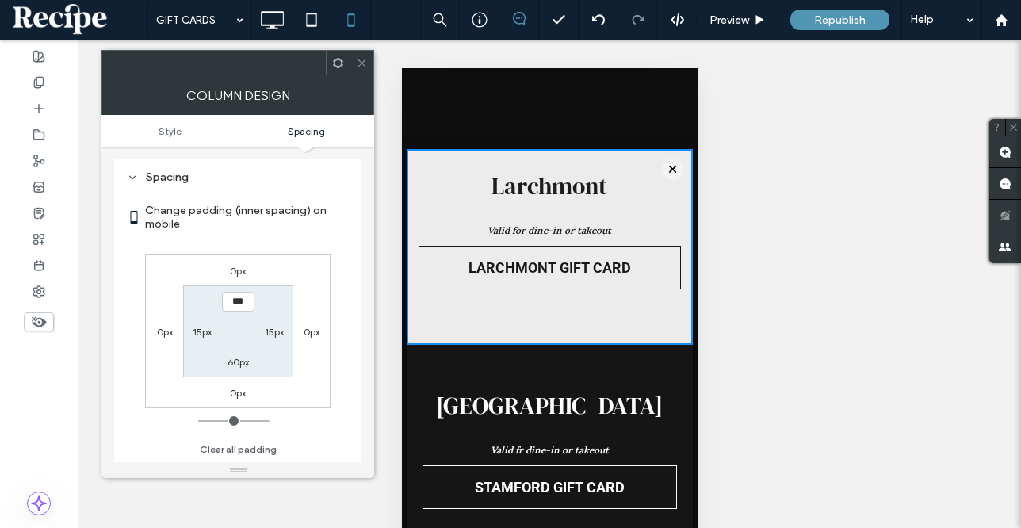
click at [242, 369] on div "60px" at bounding box center [238, 362] width 21 height 16
click at [236, 365] on label "60px" at bounding box center [238, 362] width 21 height 12
type input "**"
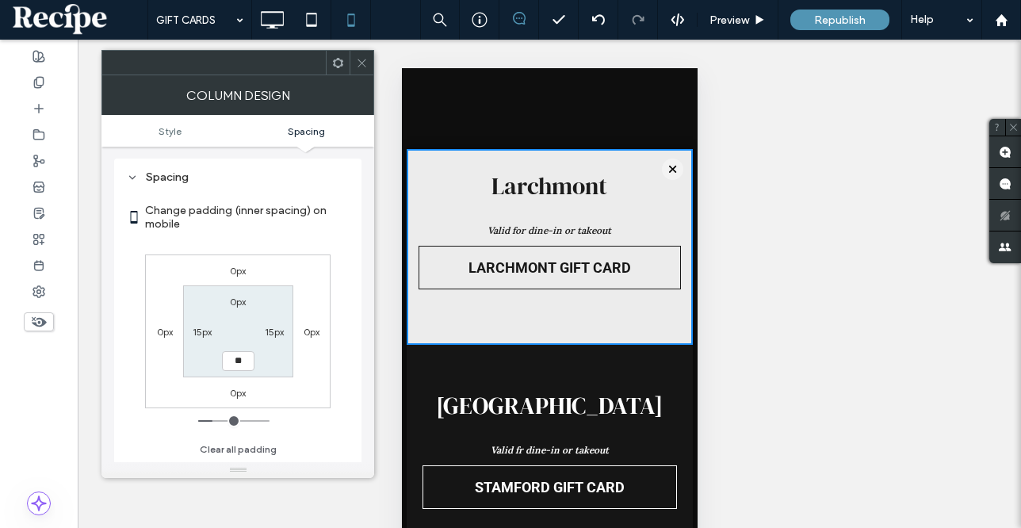
type input "****"
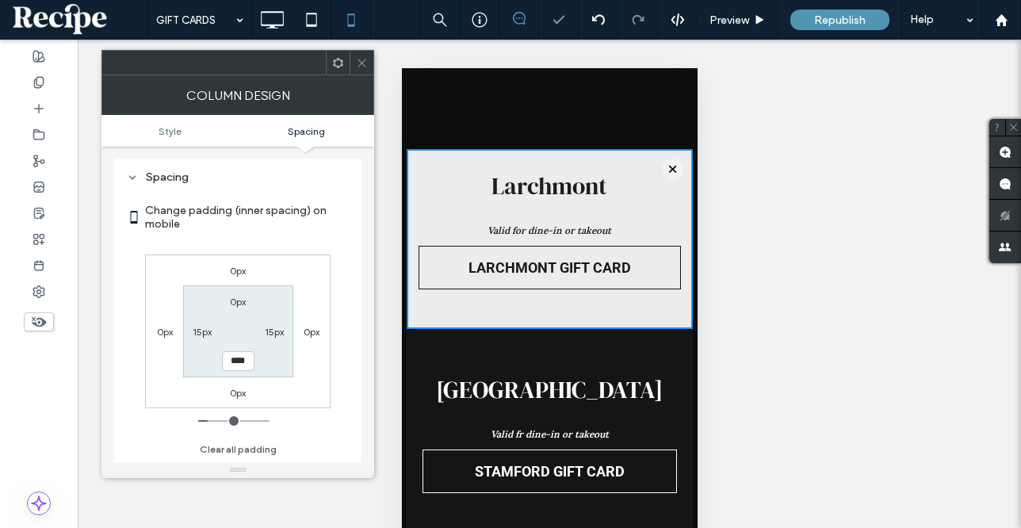
click at [357, 69] on span at bounding box center [362, 63] width 12 height 24
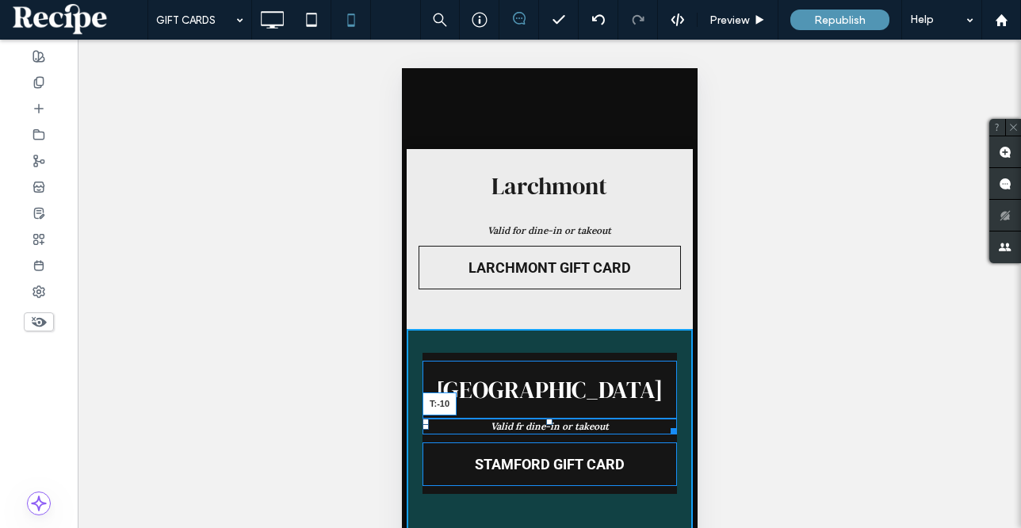
drag, startPoint x: 551, startPoint y: 429, endPoint x: 549, endPoint y: 398, distance: 31.0
click at [549, 398] on div "Stamford Valid fr dine-in or takeout T:-10 STAMFORD GIFT CARD Click To Paste" at bounding box center [549, 431] width 286 height 205
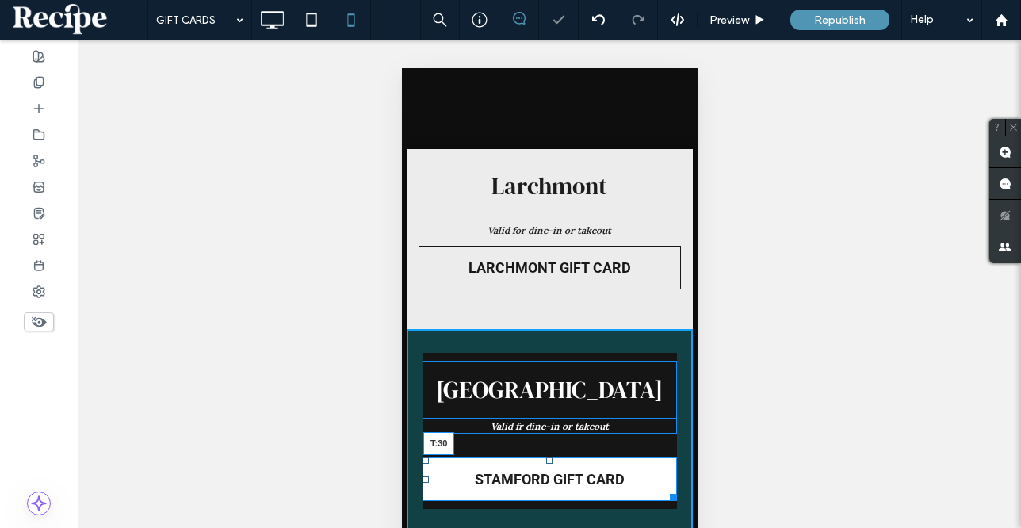
drag, startPoint x: 548, startPoint y: 446, endPoint x: 548, endPoint y: 463, distance: 17.4
click at [548, 463] on div at bounding box center [549, 461] width 6 height 6
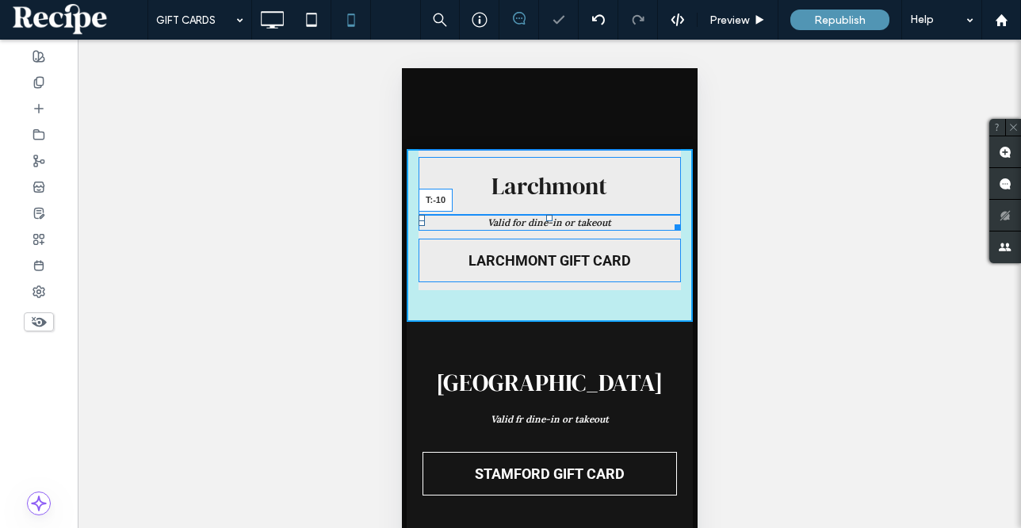
drag, startPoint x: 548, startPoint y: 224, endPoint x: 548, endPoint y: 189, distance: 35.7
click at [548, 189] on div "Larchmont Valid for dine-in or takeout T:-10 LARCHMONT GIFT CARD Click To Paste" at bounding box center [549, 235] width 286 height 173
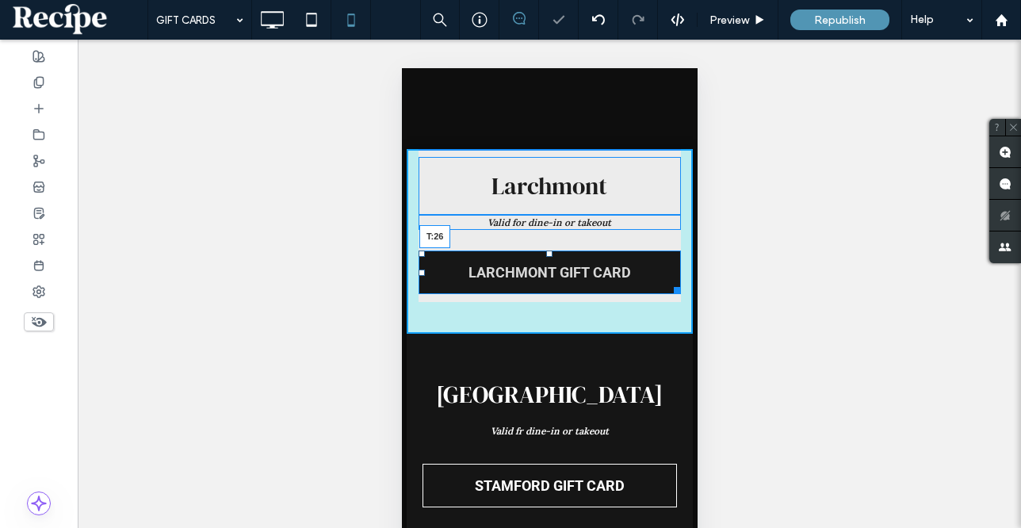
drag, startPoint x: 547, startPoint y: 238, endPoint x: 547, endPoint y: 251, distance: 12.7
click at [547, 251] on div at bounding box center [549, 254] width 6 height 6
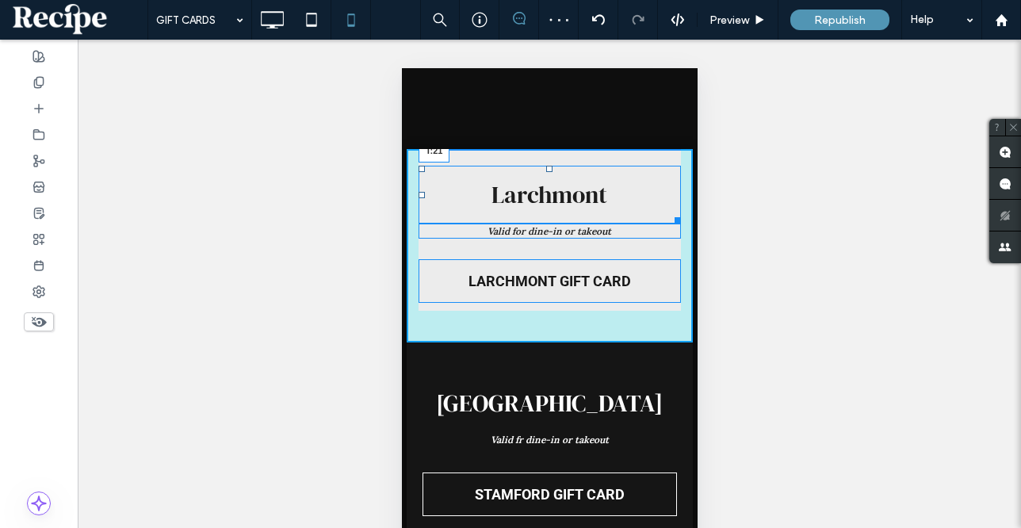
click at [551, 167] on div at bounding box center [549, 169] width 6 height 6
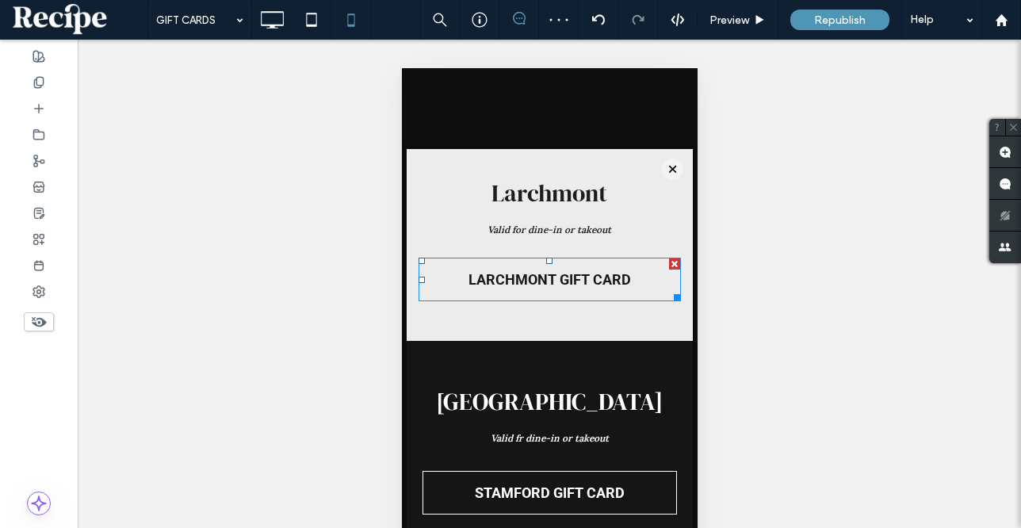
scroll to position [128, 0]
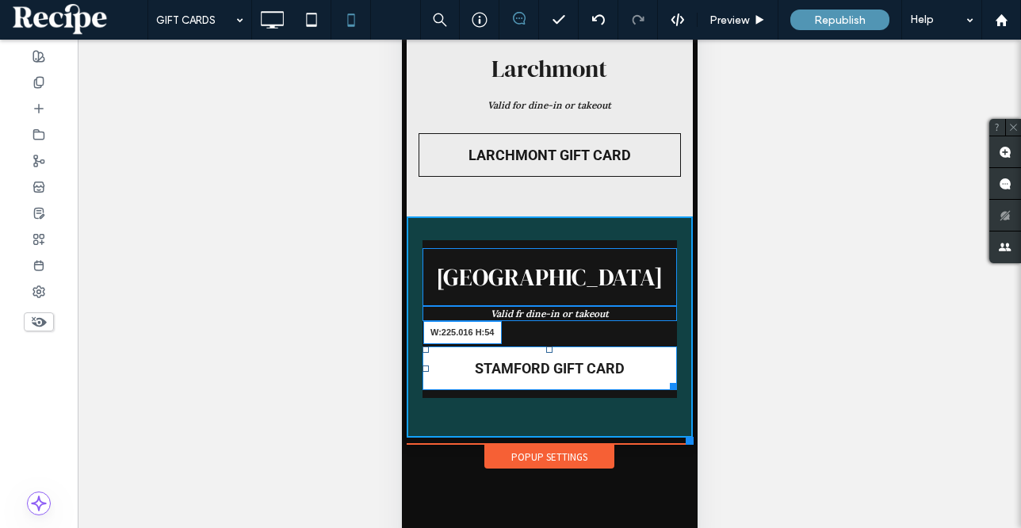
drag, startPoint x: 671, startPoint y: 387, endPoint x: 633, endPoint y: 386, distance: 38.1
click at [664, 386] on div at bounding box center [670, 383] width 12 height 12
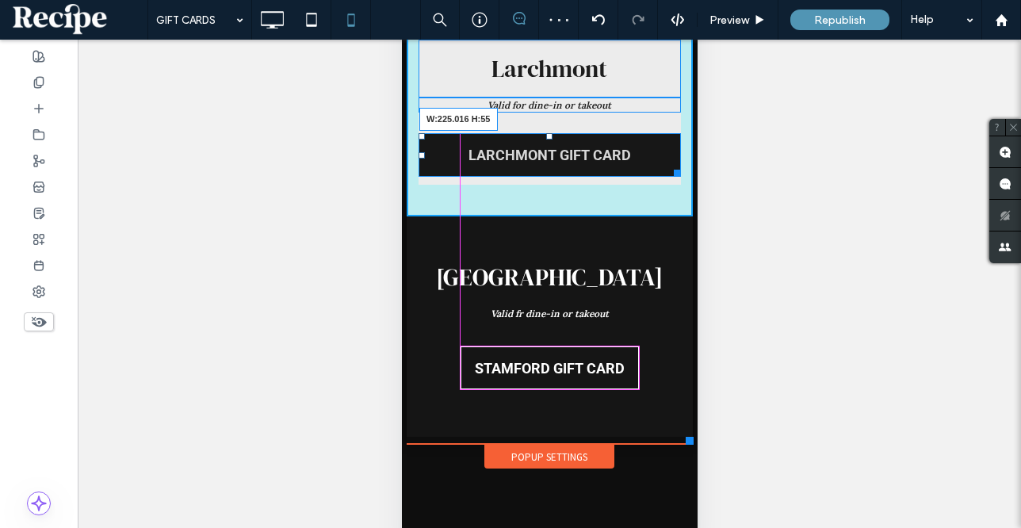
drag, startPoint x: 672, startPoint y: 167, endPoint x: 633, endPoint y: 167, distance: 39.7
click at [668, 167] on div at bounding box center [674, 170] width 12 height 12
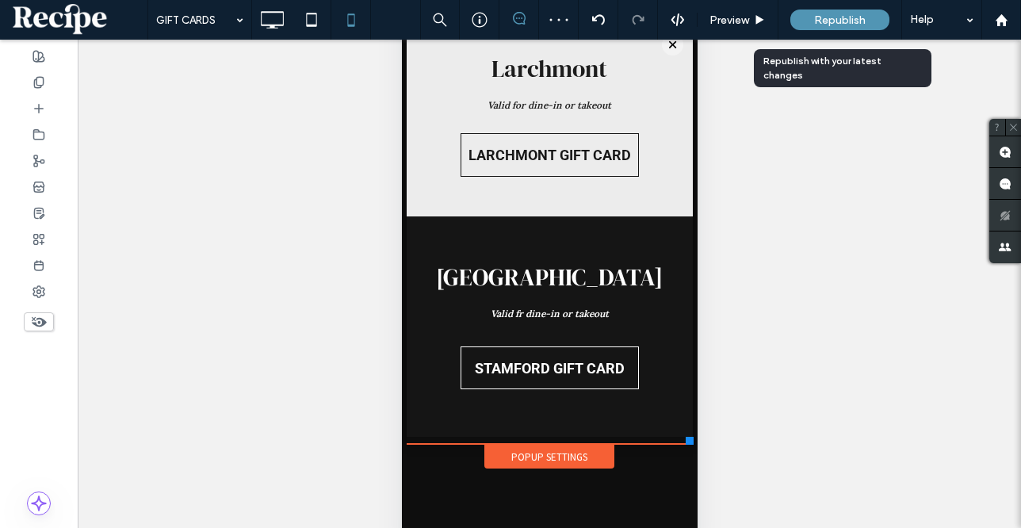
click at [838, 17] on span "Republish" at bounding box center [840, 19] width 52 height 13
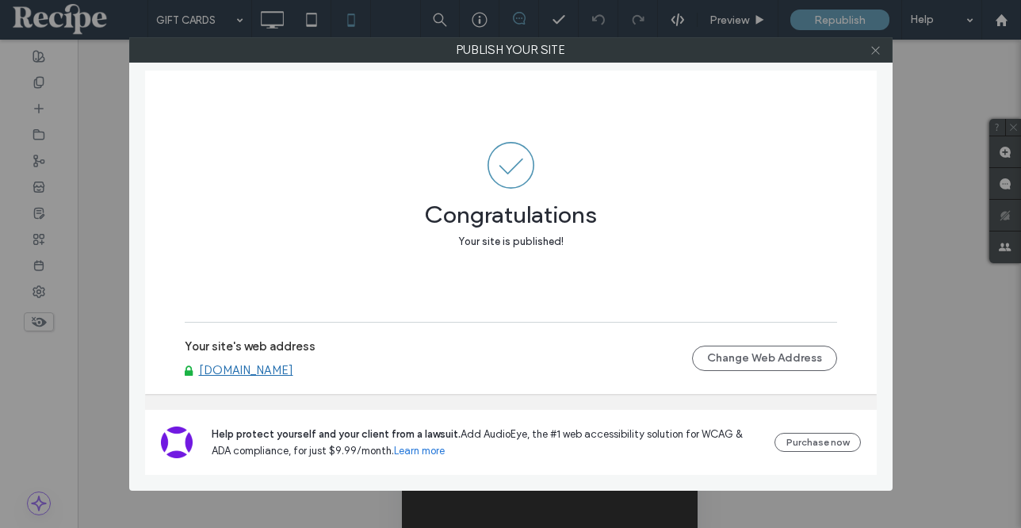
click at [877, 44] on icon at bounding box center [876, 50] width 12 height 12
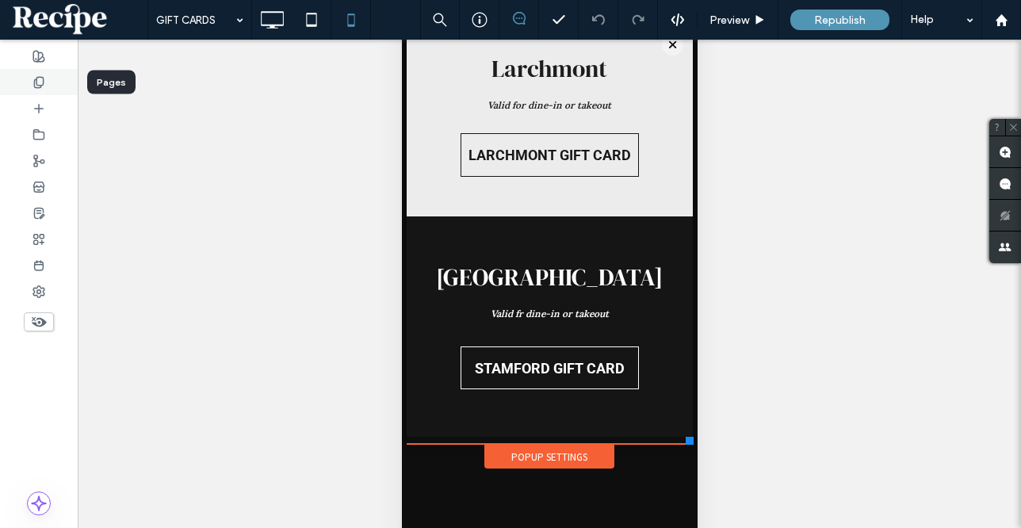
click at [42, 86] on icon at bounding box center [39, 82] width 13 height 13
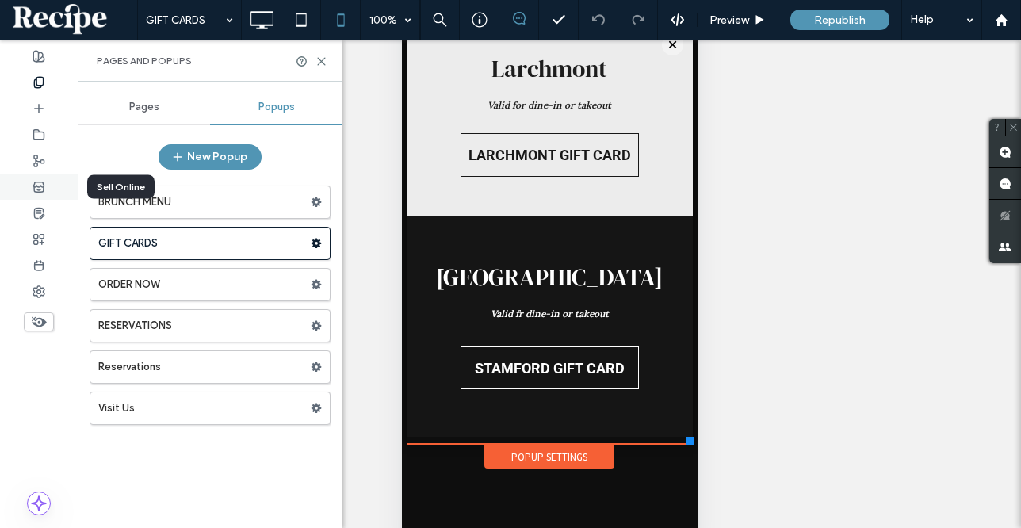
click at [44, 189] on icon at bounding box center [39, 187] width 13 height 13
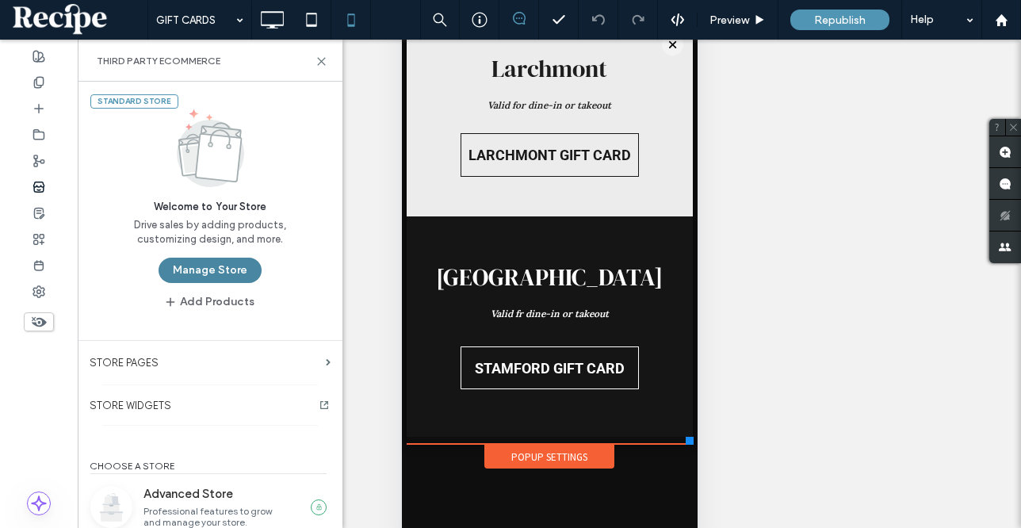
click at [188, 272] on button "Manage Store" at bounding box center [210, 270] width 103 height 25
